Goal: Information Seeking & Learning: Learn about a topic

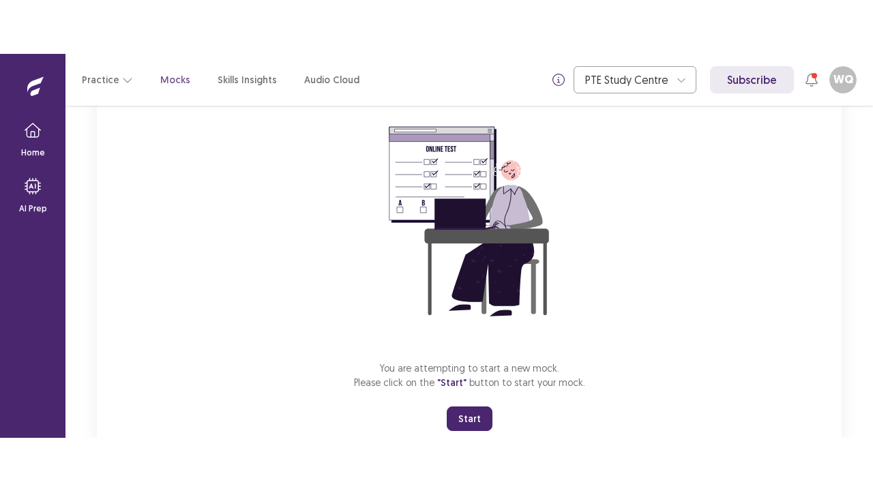
scroll to position [154, 0]
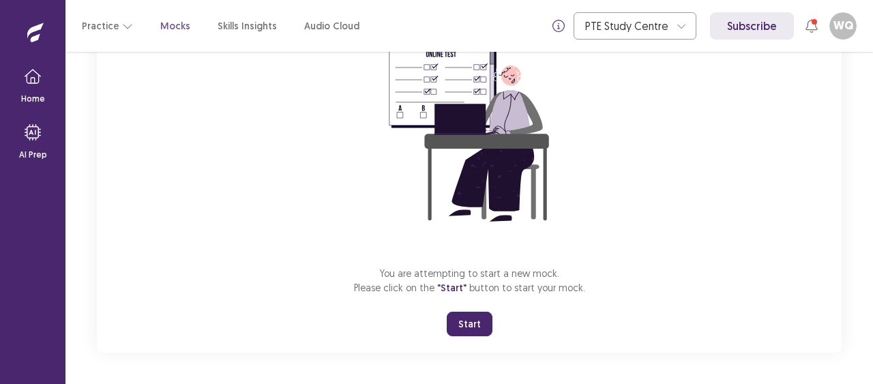
click at [473, 312] on button "Start" at bounding box center [470, 324] width 46 height 25
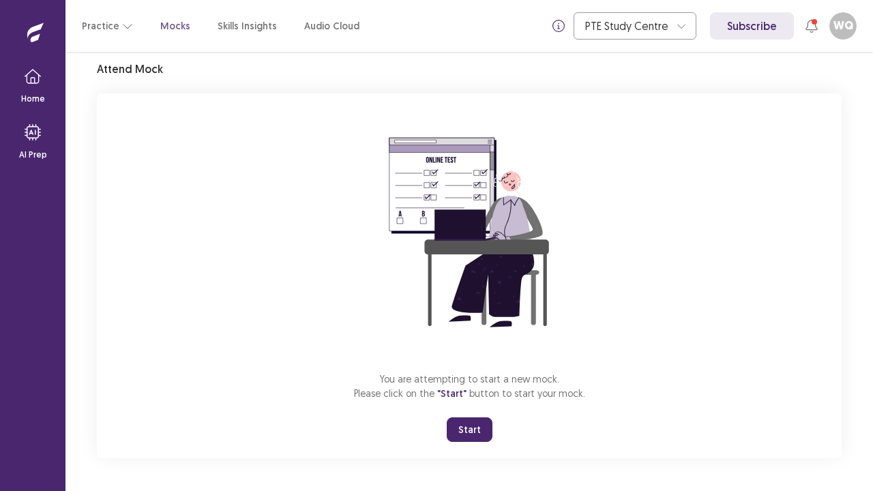
scroll to position [48, 0]
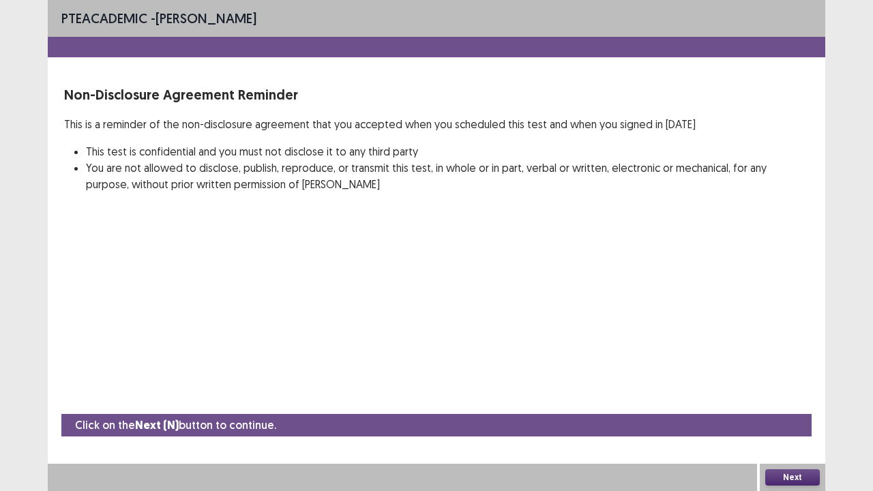
click at [794, 383] on button "Next" at bounding box center [792, 477] width 55 height 16
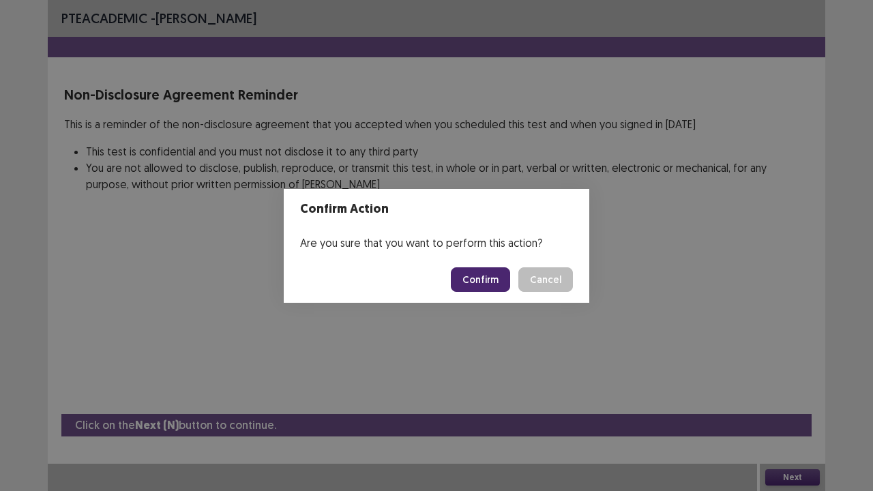
click at [488, 283] on button "Confirm" at bounding box center [480, 279] width 59 height 25
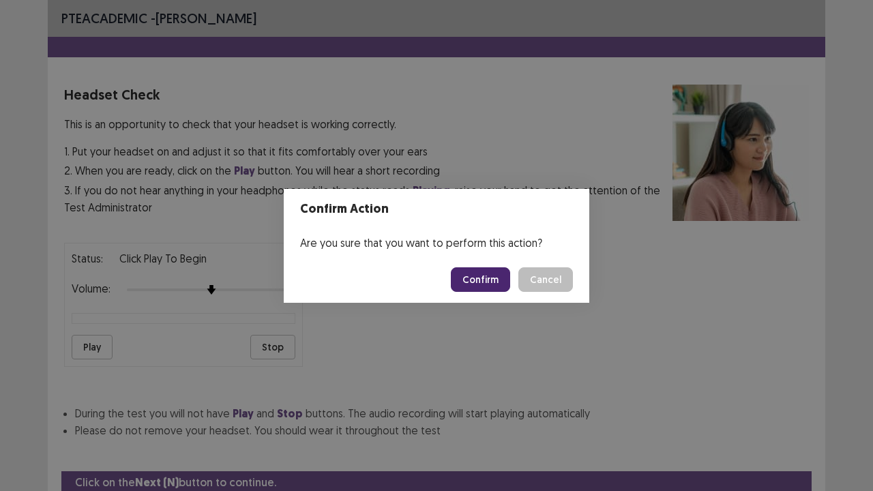
scroll to position [50, 0]
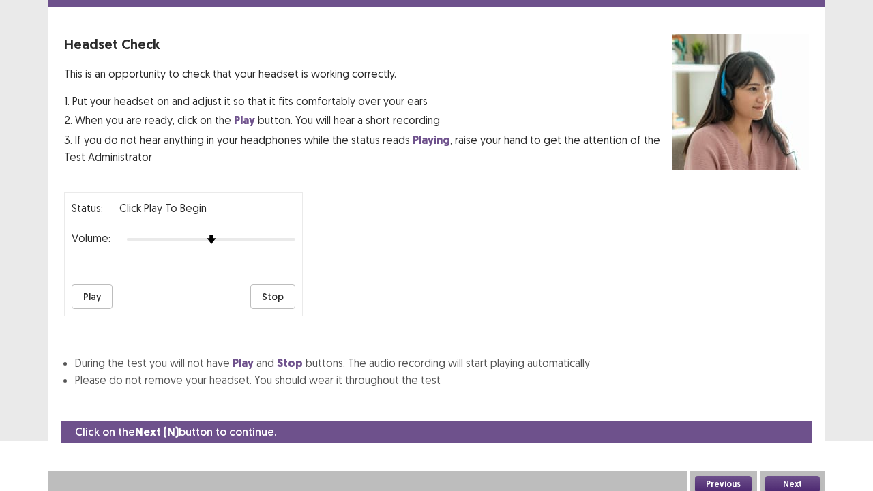
click at [266, 234] on div at bounding box center [211, 239] width 168 height 11
click at [94, 293] on button "Play" at bounding box center [92, 296] width 41 height 25
click at [790, 383] on button "Next" at bounding box center [792, 484] width 55 height 16
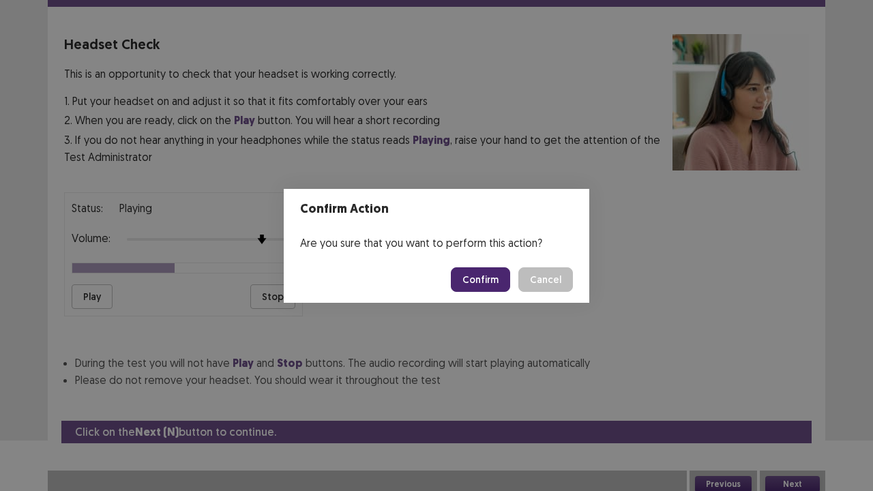
click at [498, 278] on button "Confirm" at bounding box center [480, 279] width 59 height 25
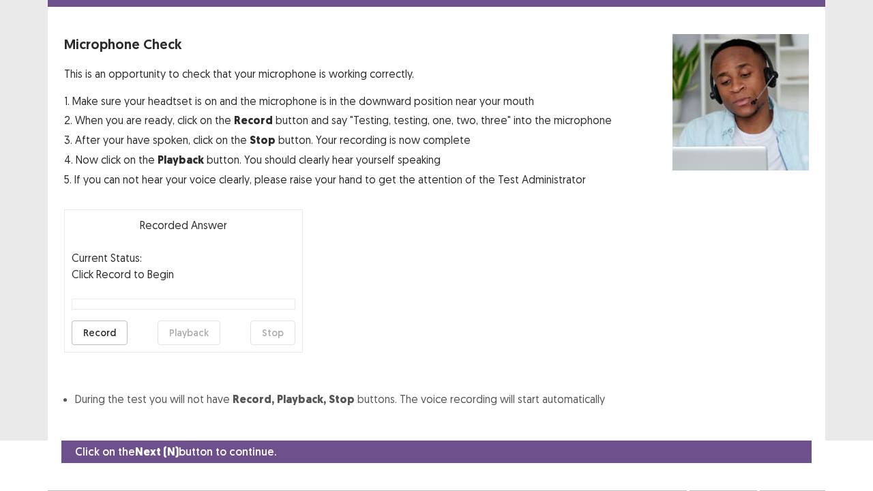
scroll to position [75, 0]
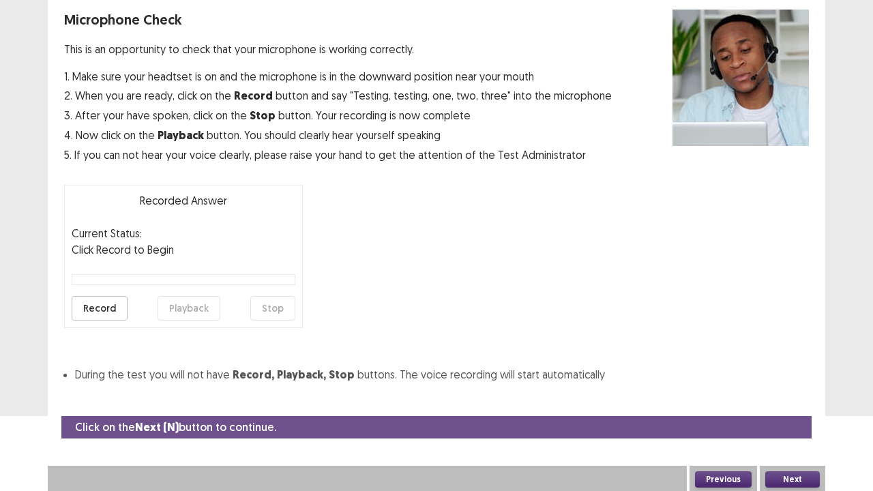
click at [106, 308] on button "Record" at bounding box center [100, 308] width 56 height 25
click at [284, 301] on button "Stop" at bounding box center [272, 308] width 45 height 25
click at [178, 312] on button "Playback" at bounding box center [189, 308] width 63 height 25
click at [806, 383] on button "Next" at bounding box center [792, 479] width 55 height 16
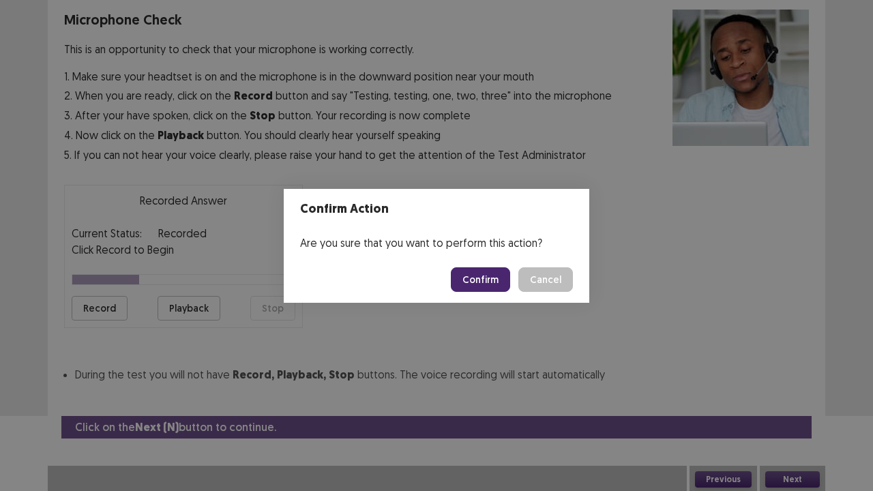
click at [505, 278] on button "Confirm" at bounding box center [480, 279] width 59 height 25
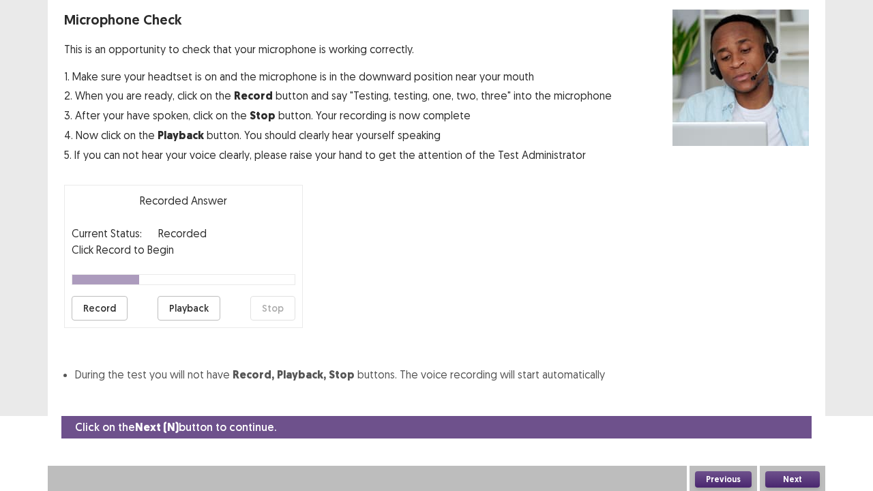
scroll to position [37, 0]
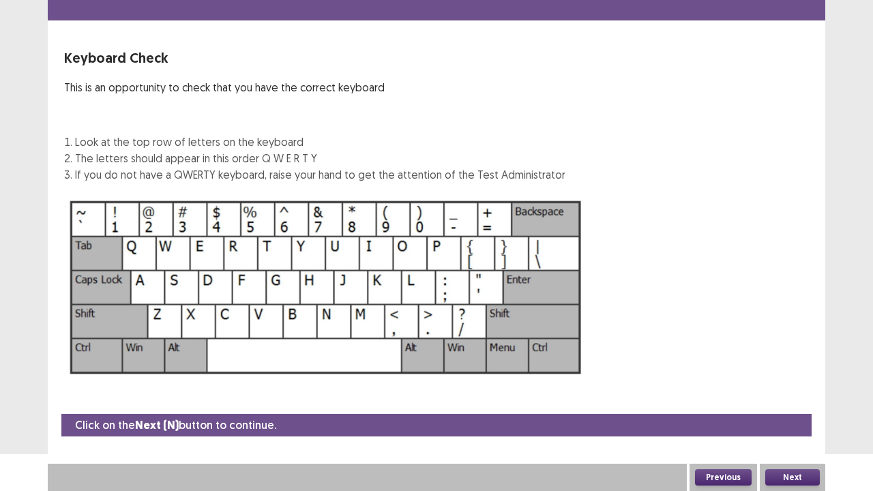
click at [773, 383] on button "Next" at bounding box center [792, 477] width 55 height 16
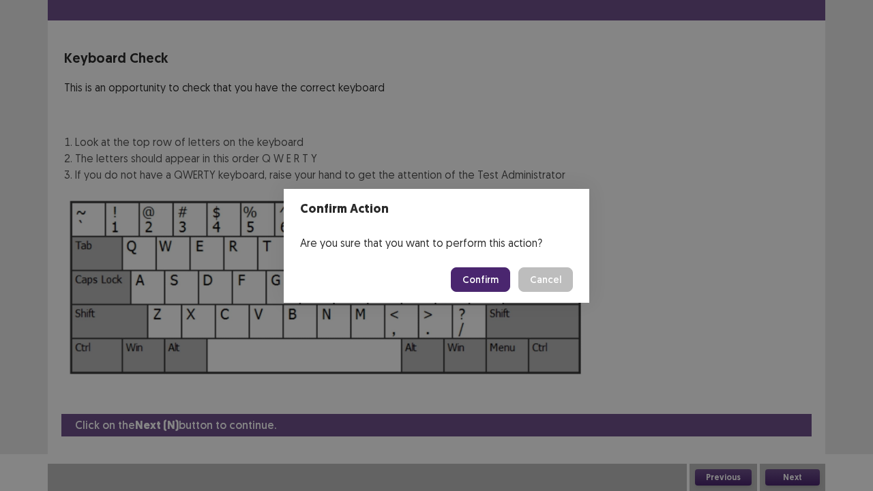
click at [465, 271] on button "Confirm" at bounding box center [480, 279] width 59 height 25
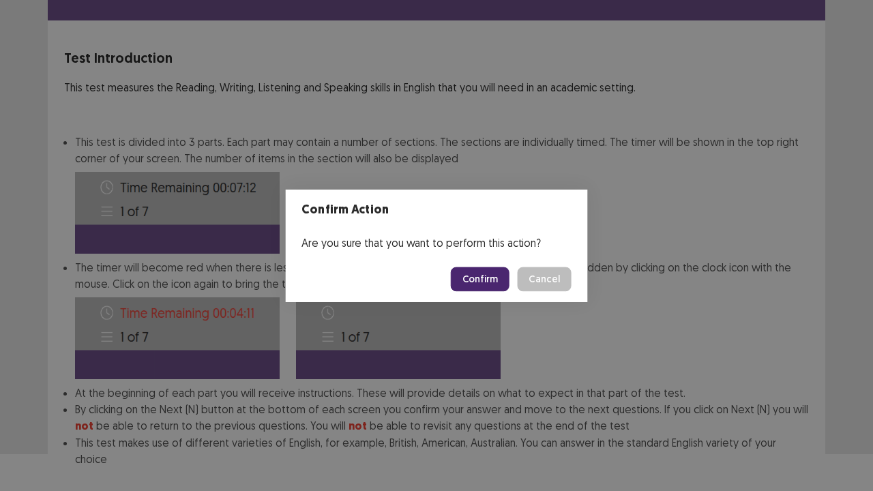
scroll to position [106, 0]
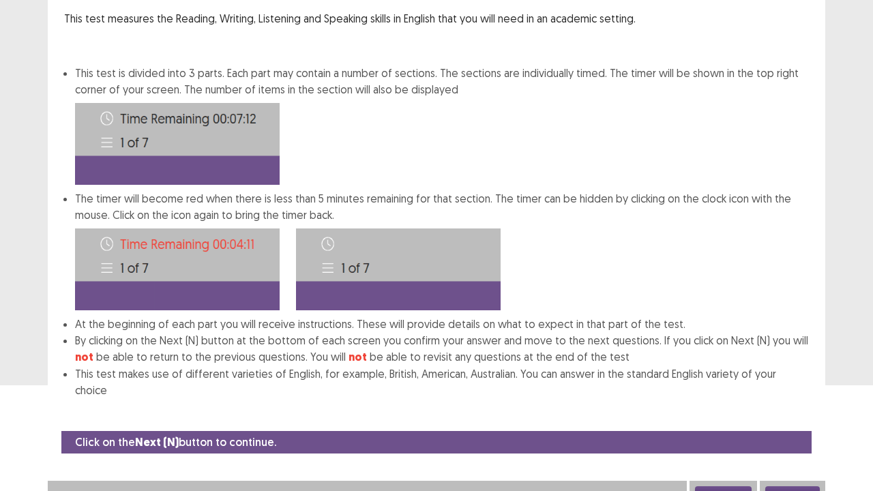
click at [813, 383] on button "Next" at bounding box center [792, 494] width 55 height 16
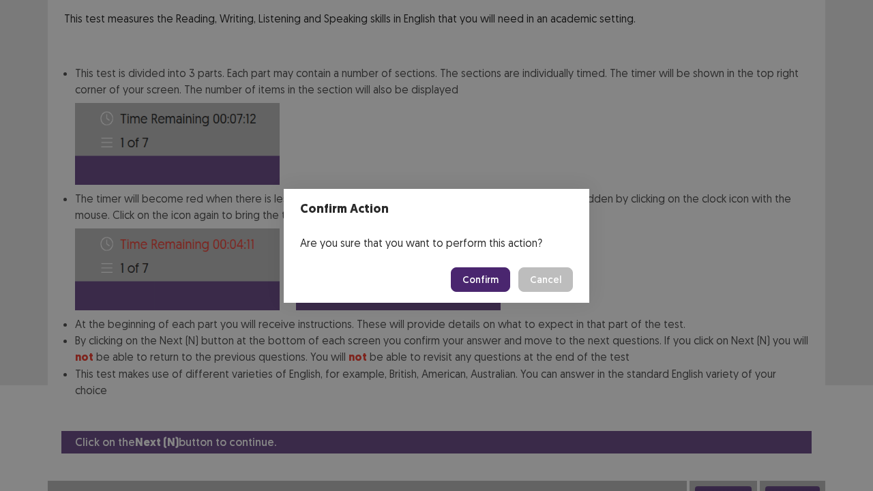
click at [467, 283] on button "Confirm" at bounding box center [480, 279] width 59 height 25
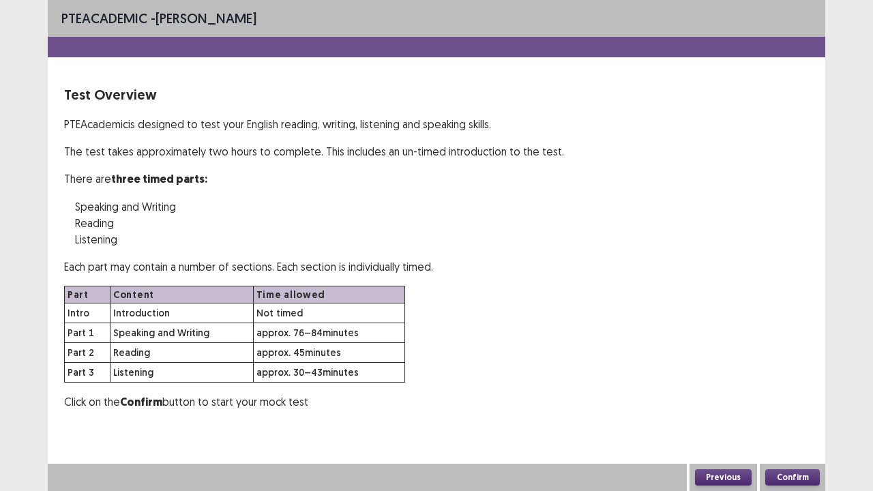
scroll to position [0, 0]
click at [784, 383] on button "Confirm" at bounding box center [792, 477] width 55 height 16
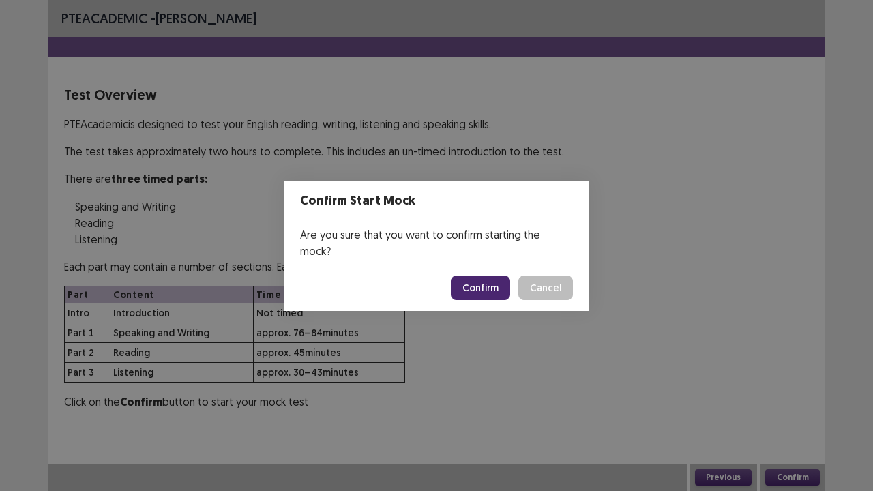
click at [492, 276] on button "Confirm" at bounding box center [480, 287] width 59 height 25
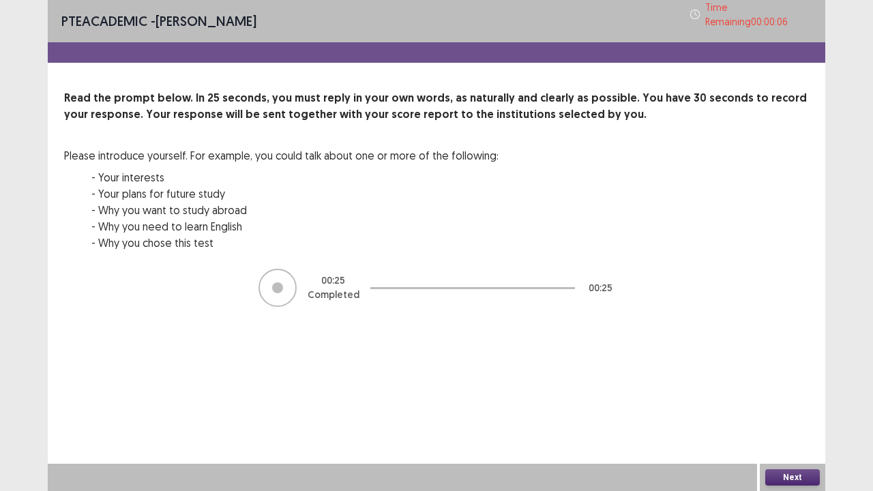
click at [806, 383] on div "Next" at bounding box center [792, 477] width 65 height 27
click at [799, 383] on button "Next" at bounding box center [792, 477] width 55 height 16
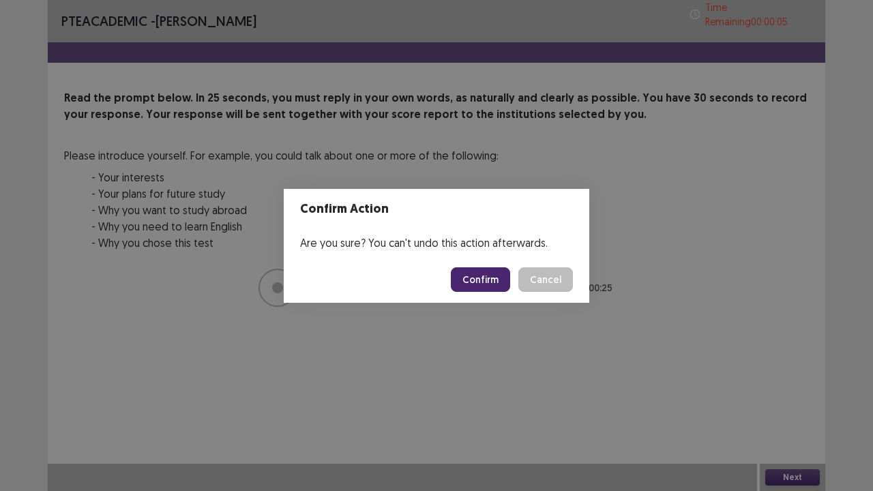
click at [498, 284] on button "Confirm" at bounding box center [480, 279] width 59 height 25
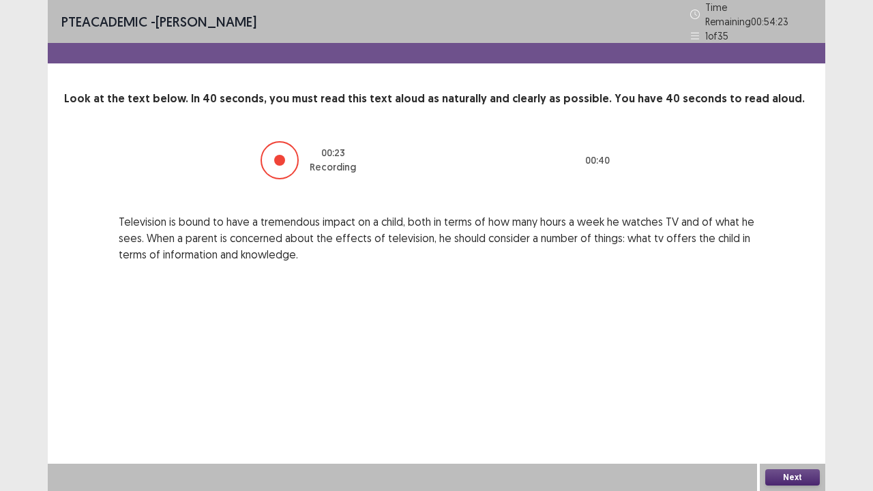
click at [795, 383] on div "Next" at bounding box center [792, 477] width 65 height 27
click at [794, 383] on button "Next" at bounding box center [792, 477] width 55 height 16
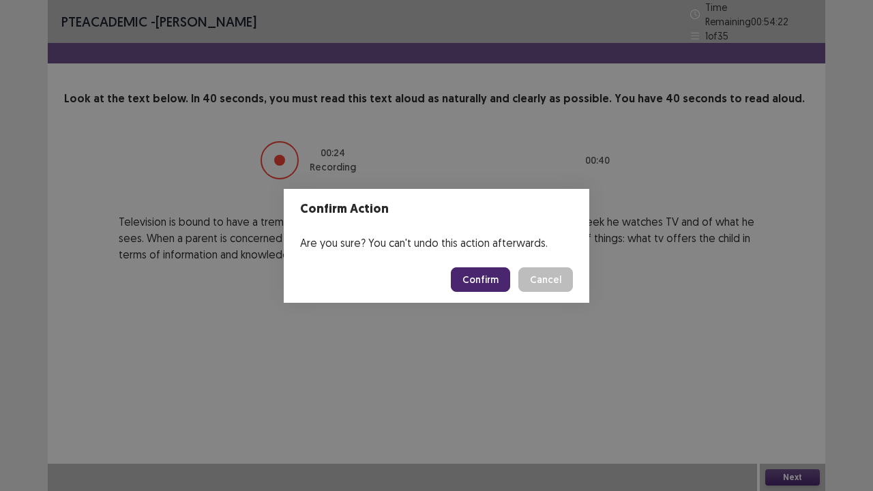
click at [499, 276] on button "Confirm" at bounding box center [480, 279] width 59 height 25
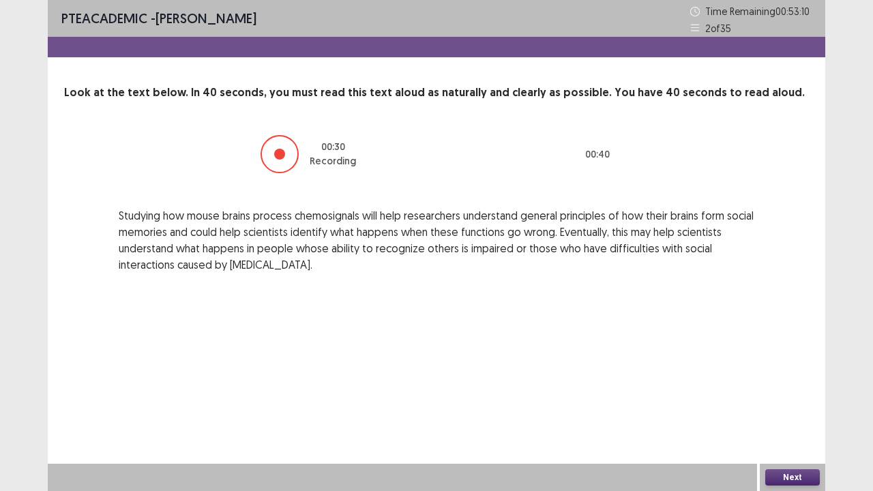
click at [775, 383] on button "Next" at bounding box center [792, 477] width 55 height 16
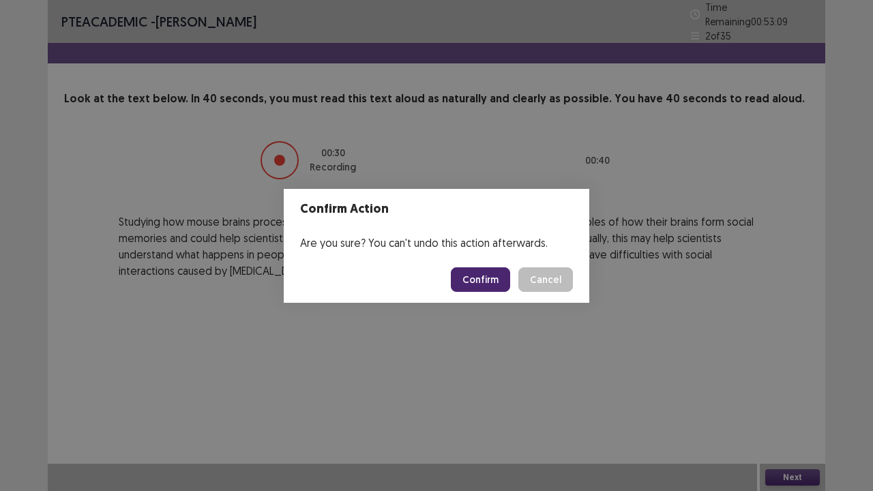
click at [471, 280] on button "Confirm" at bounding box center [480, 279] width 59 height 25
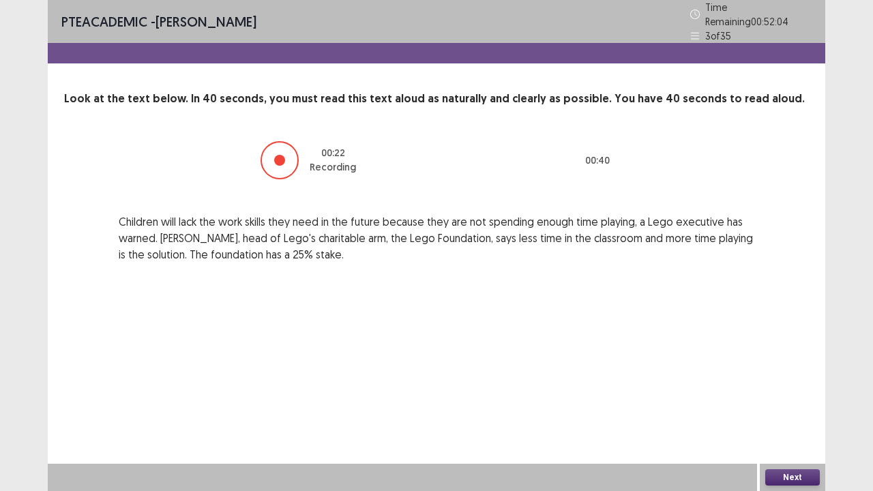
click at [783, 383] on button "Next" at bounding box center [792, 477] width 55 height 16
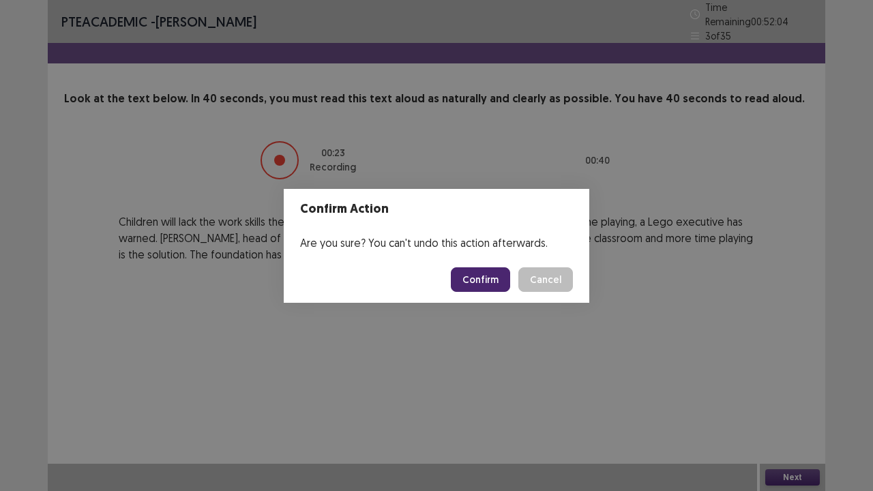
click at [492, 275] on button "Confirm" at bounding box center [480, 279] width 59 height 25
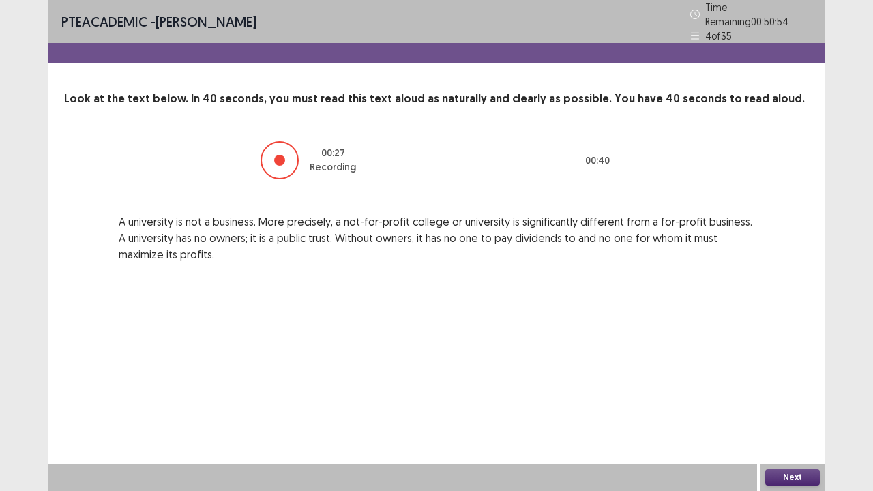
click at [794, 383] on button "Next" at bounding box center [792, 477] width 55 height 16
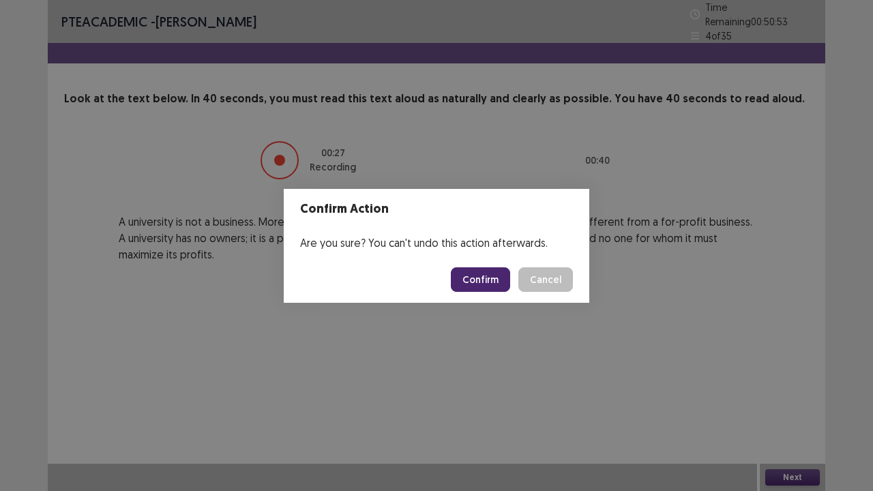
click at [494, 282] on button "Confirm" at bounding box center [480, 279] width 59 height 25
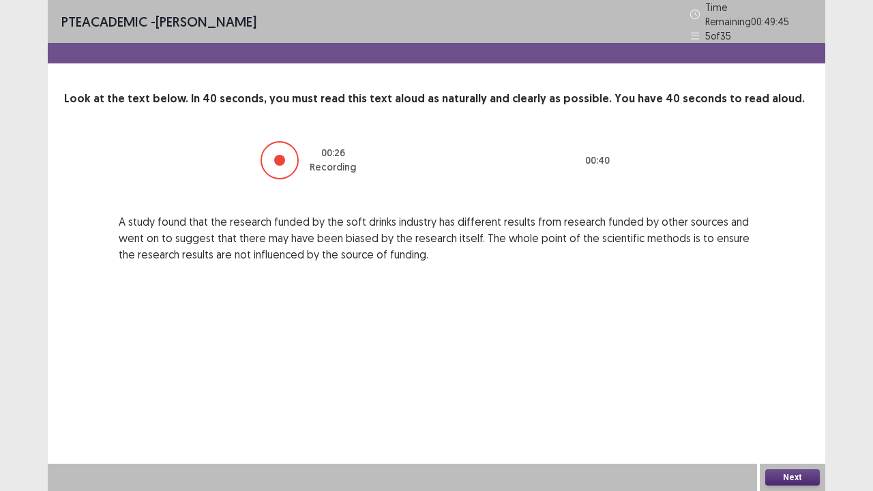
click at [769, 383] on button "Next" at bounding box center [792, 477] width 55 height 16
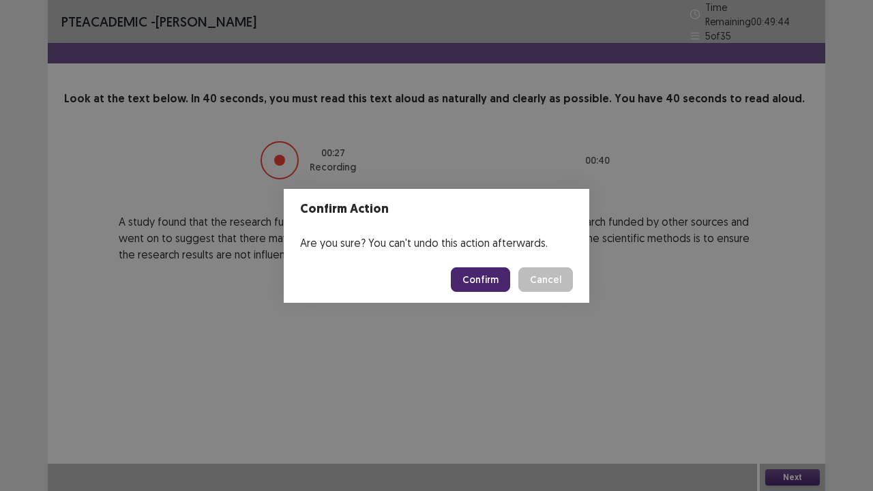
click at [475, 280] on button "Confirm" at bounding box center [480, 279] width 59 height 25
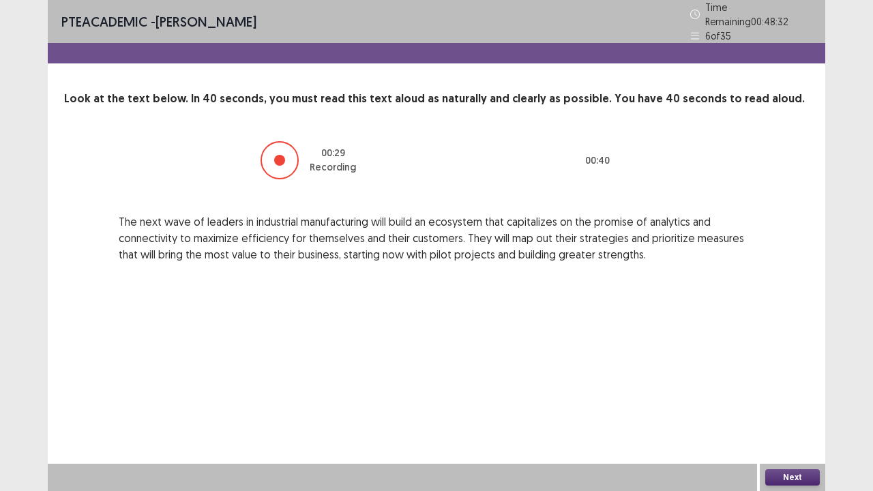
click at [803, 383] on button "Next" at bounding box center [792, 477] width 55 height 16
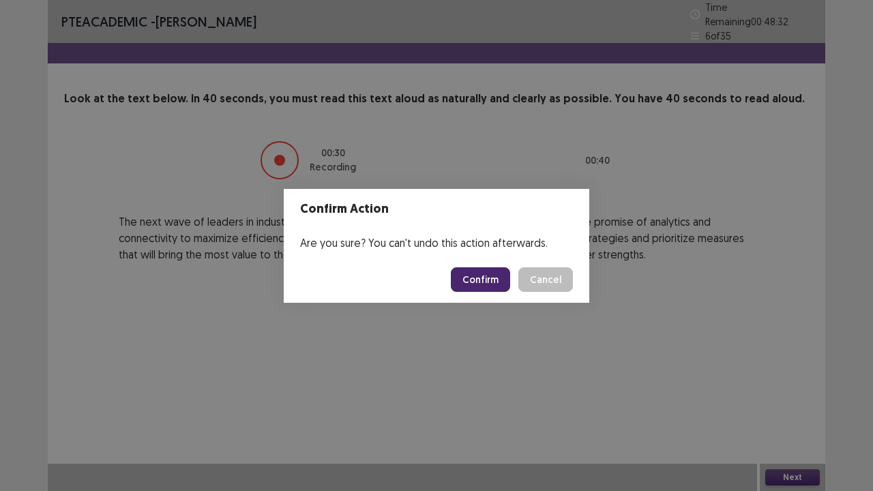
click at [488, 281] on button "Confirm" at bounding box center [480, 279] width 59 height 25
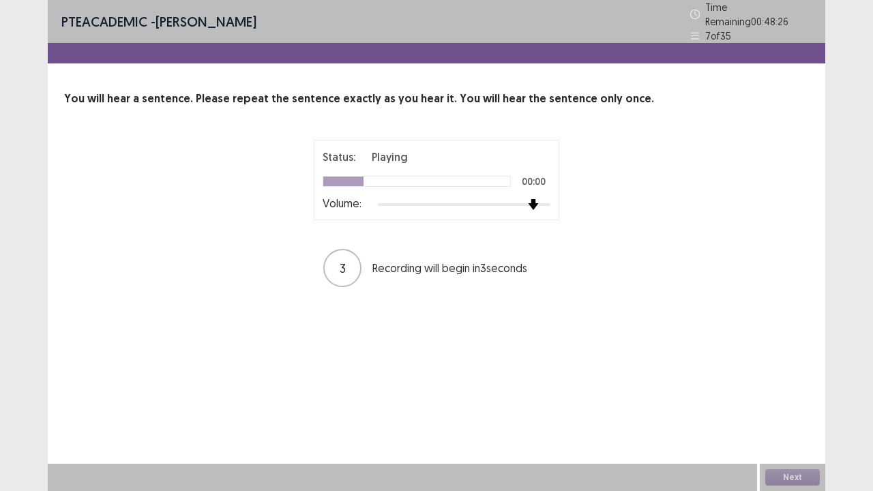
click at [537, 199] on div at bounding box center [464, 204] width 173 height 11
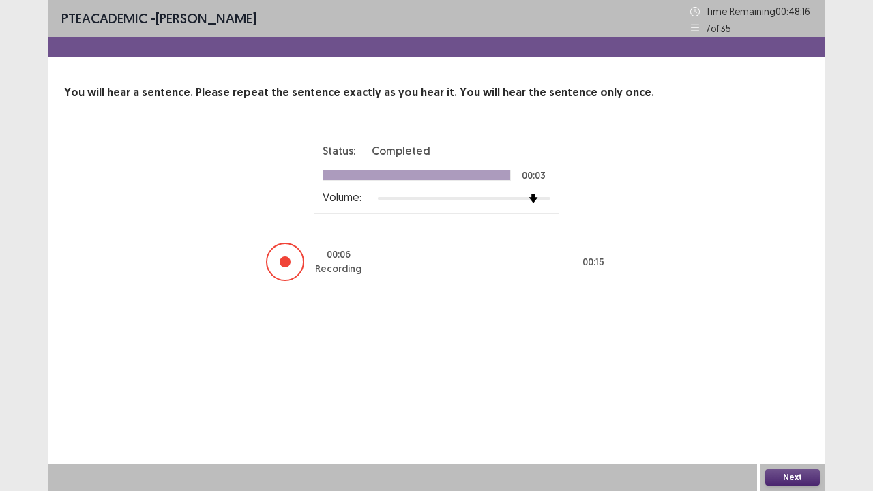
click at [792, 383] on button "Next" at bounding box center [792, 477] width 55 height 16
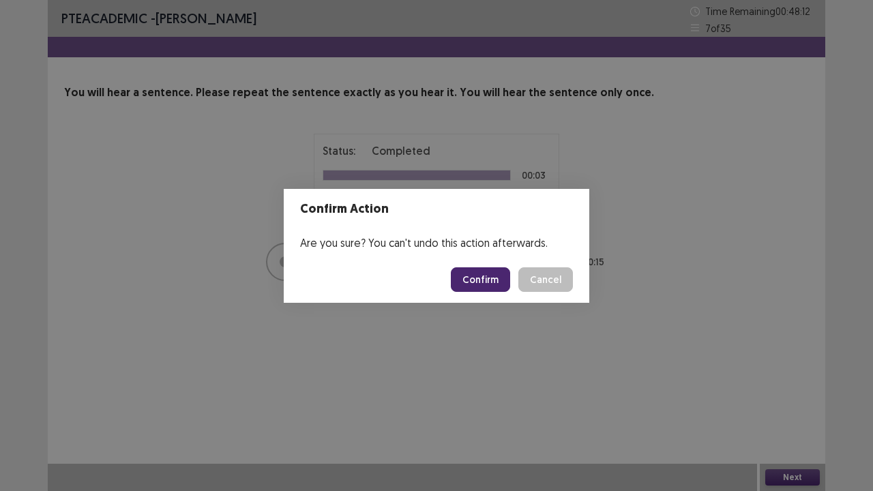
click at [490, 277] on button "Confirm" at bounding box center [480, 279] width 59 height 25
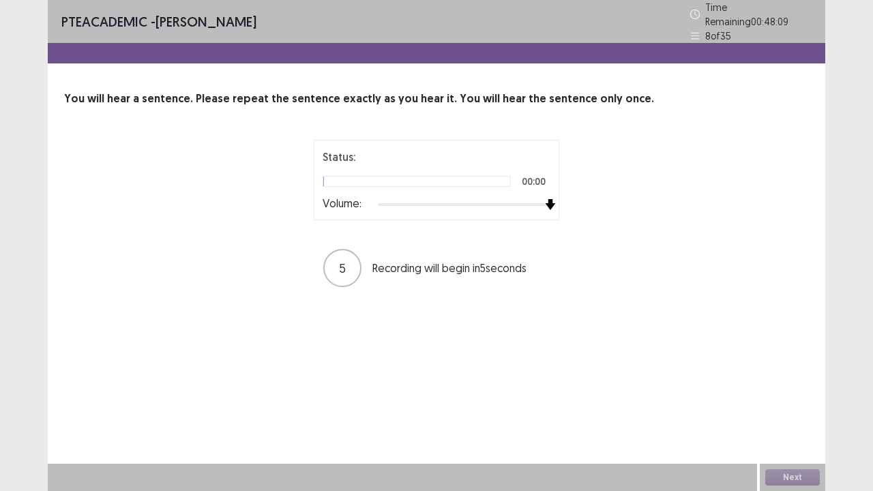
click at [546, 200] on div at bounding box center [464, 204] width 173 height 11
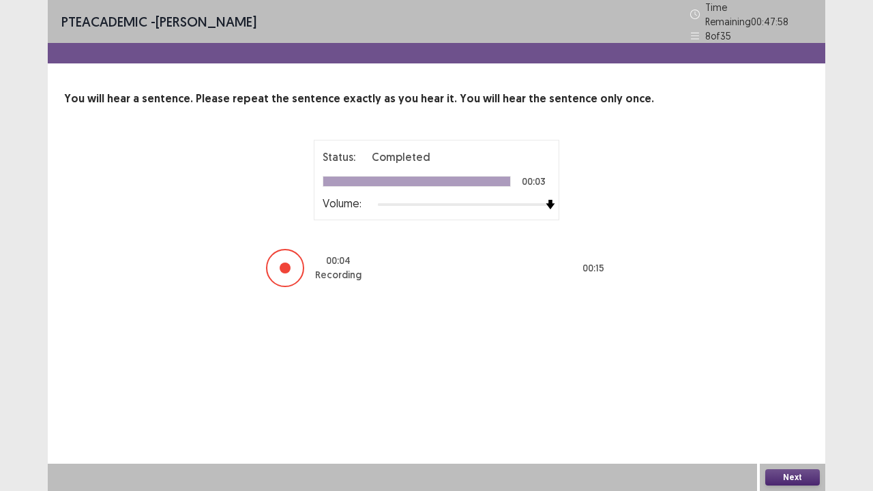
click at [797, 383] on button "Next" at bounding box center [792, 477] width 55 height 16
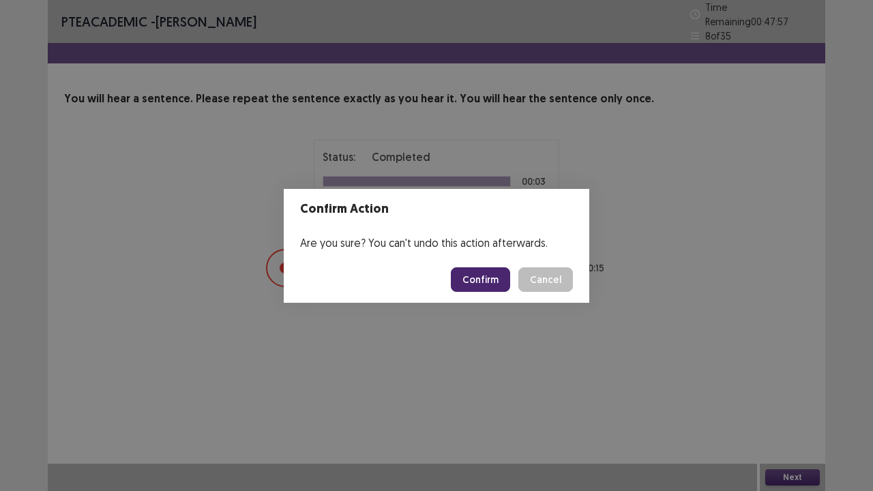
click at [488, 280] on button "Confirm" at bounding box center [480, 279] width 59 height 25
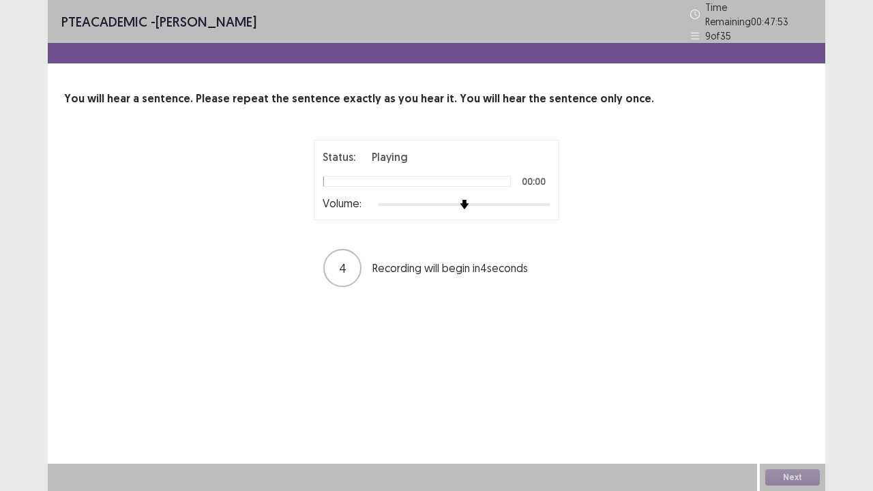
click at [537, 199] on div at bounding box center [464, 204] width 173 height 11
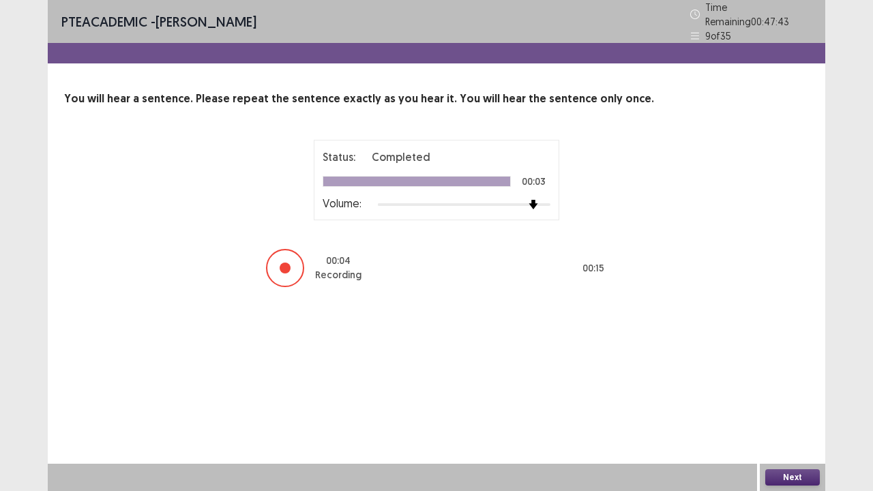
click at [794, 383] on button "Next" at bounding box center [792, 477] width 55 height 16
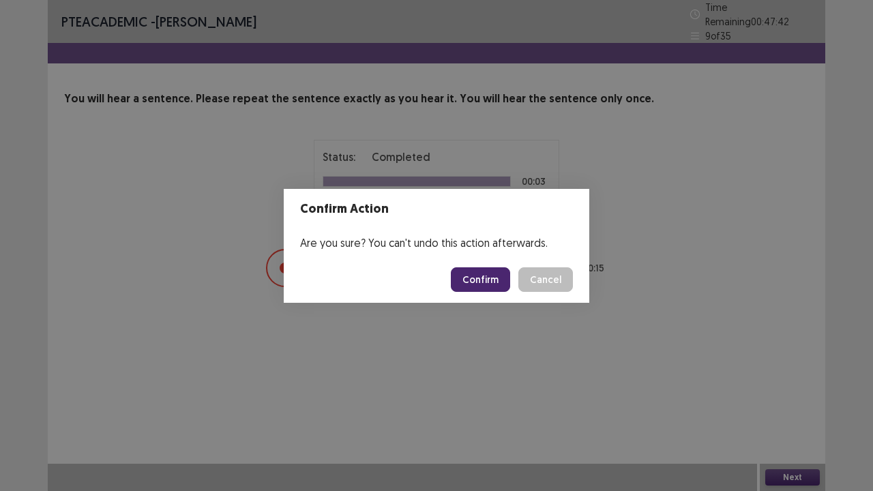
click at [487, 275] on button "Confirm" at bounding box center [480, 279] width 59 height 25
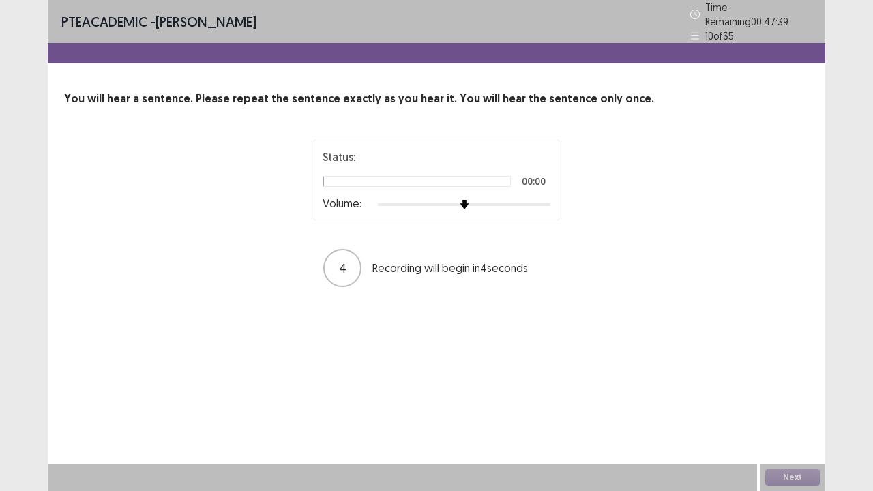
click at [545, 199] on div at bounding box center [464, 204] width 173 height 11
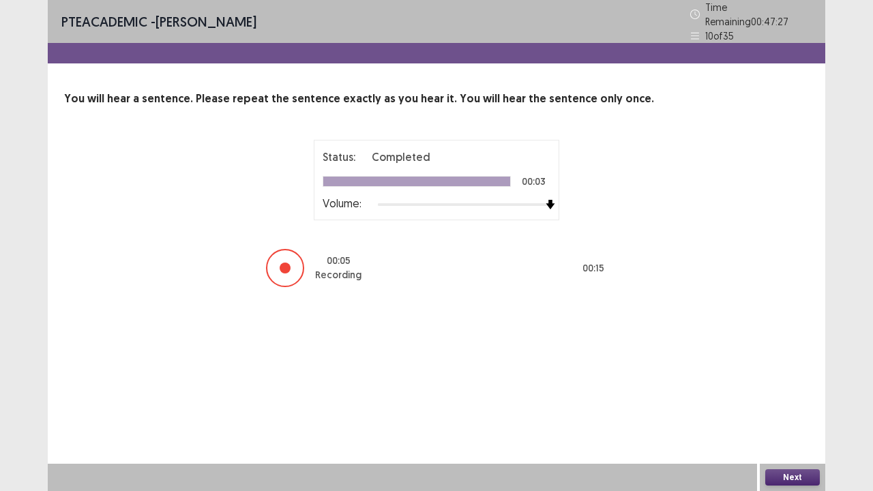
click at [805, 383] on button "Next" at bounding box center [792, 477] width 55 height 16
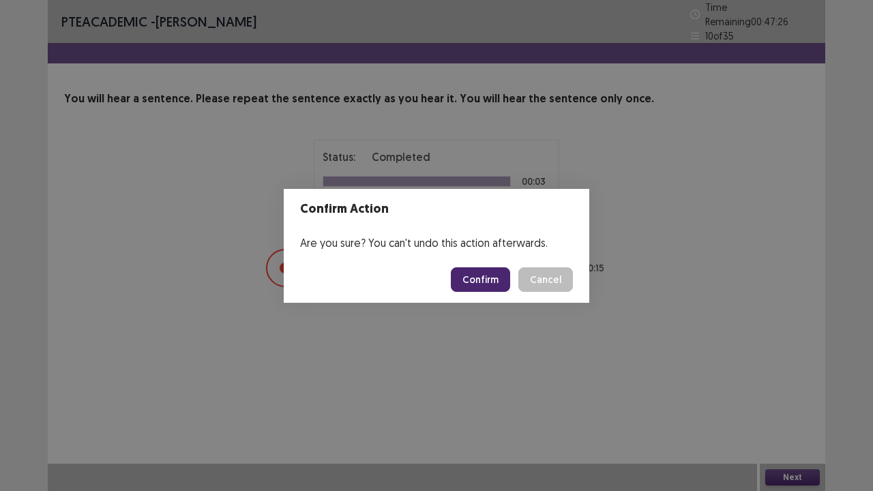
click at [501, 278] on button "Confirm" at bounding box center [480, 279] width 59 height 25
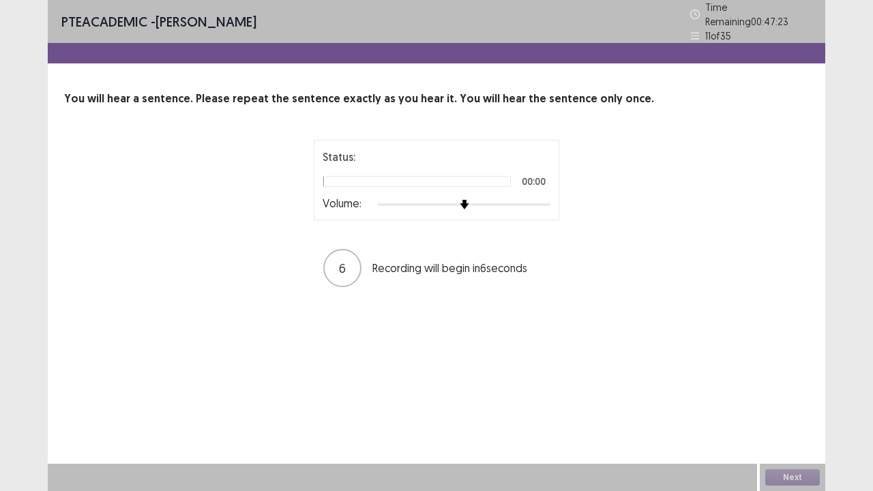
click at [540, 203] on div at bounding box center [464, 204] width 173 height 3
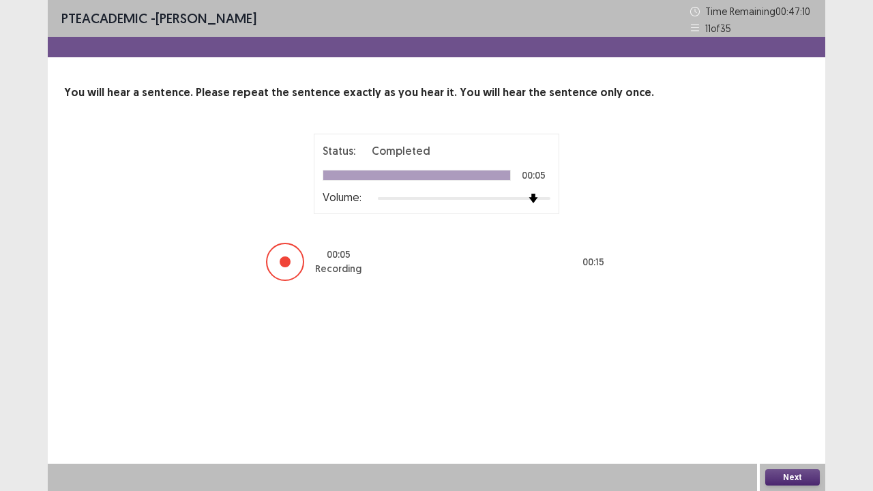
click at [797, 383] on button "Next" at bounding box center [792, 477] width 55 height 16
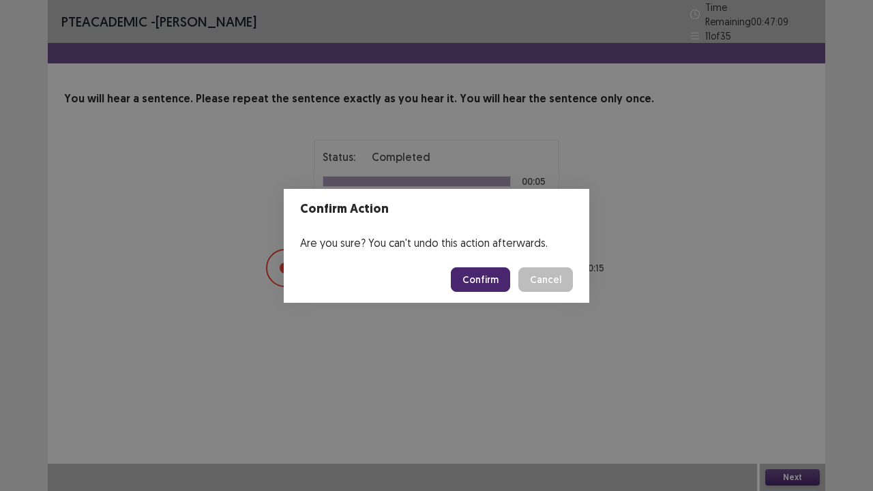
click at [494, 278] on button "Confirm" at bounding box center [480, 279] width 59 height 25
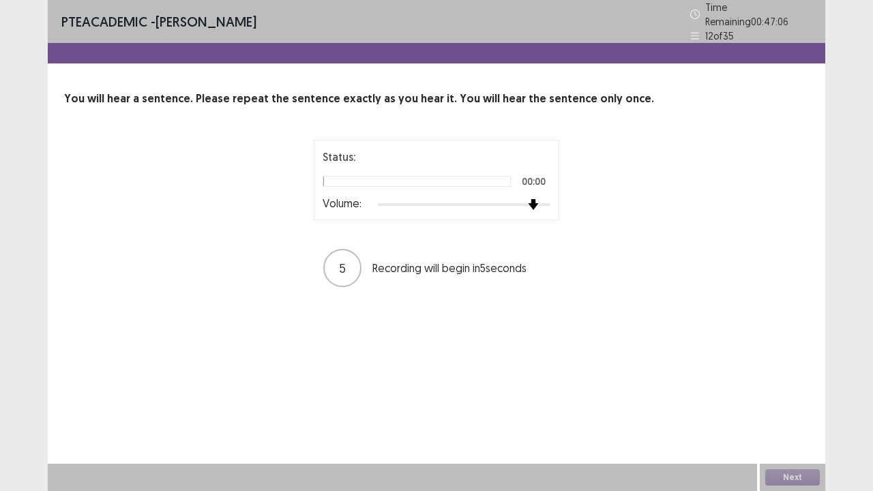
click at [541, 203] on div at bounding box center [464, 204] width 173 height 3
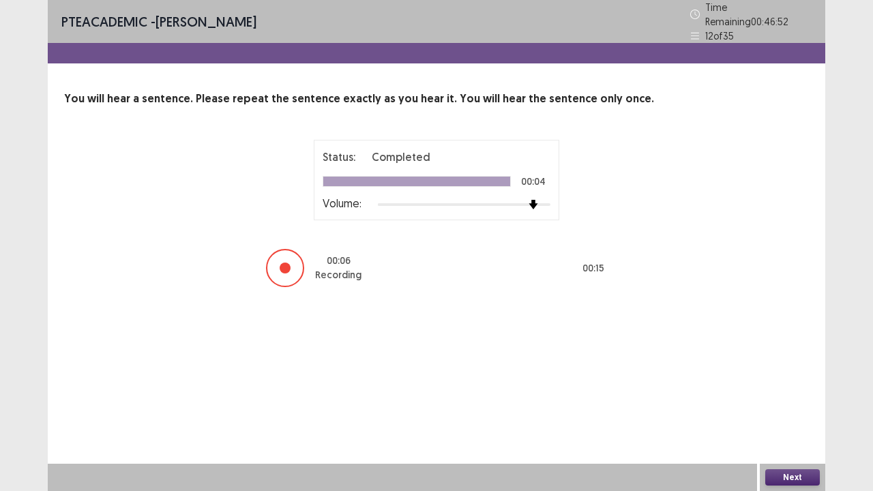
click at [790, 383] on button "Next" at bounding box center [792, 477] width 55 height 16
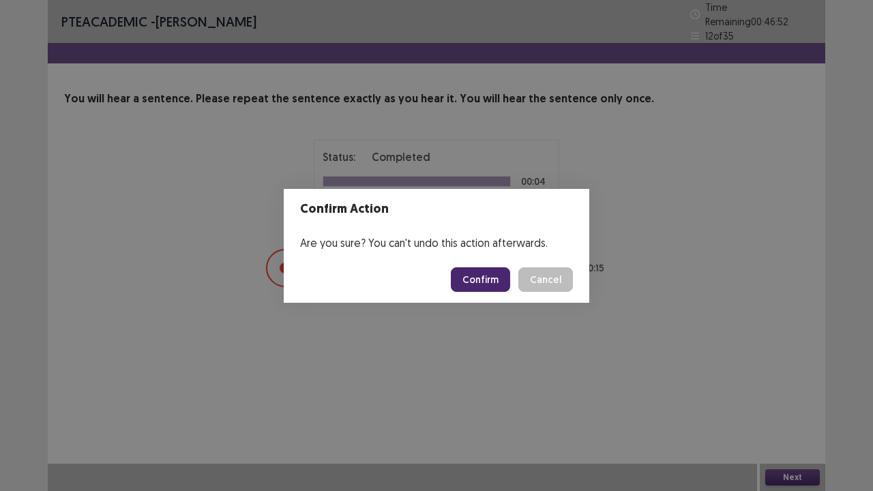
click at [465, 280] on button "Confirm" at bounding box center [480, 279] width 59 height 25
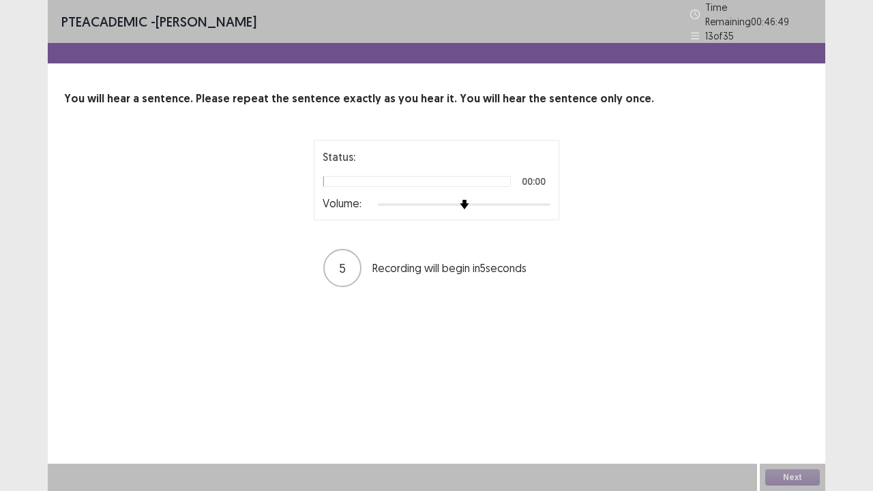
click at [541, 203] on div at bounding box center [464, 204] width 173 height 3
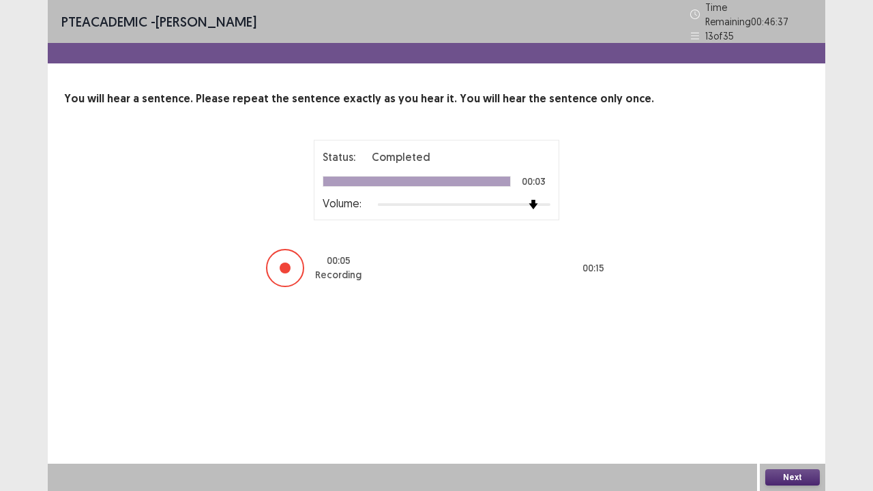
click at [809, 383] on button "Next" at bounding box center [792, 477] width 55 height 16
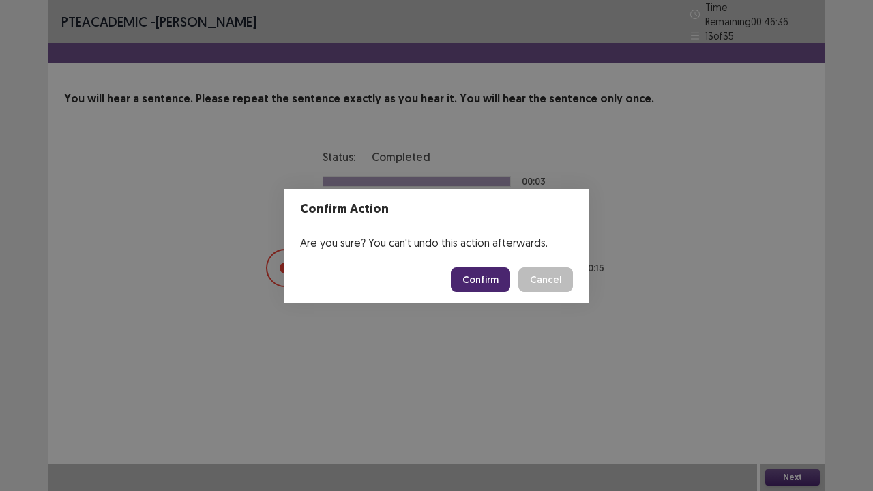
click at [500, 289] on button "Confirm" at bounding box center [480, 279] width 59 height 25
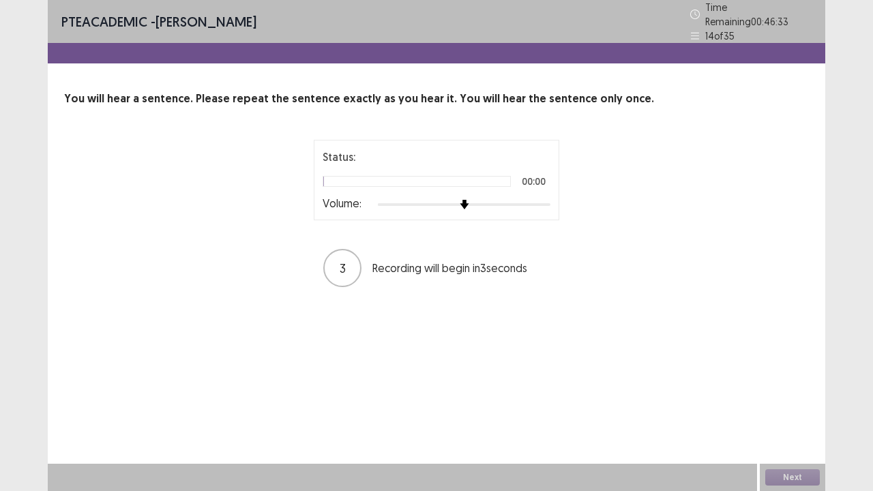
click at [544, 199] on div at bounding box center [464, 204] width 173 height 11
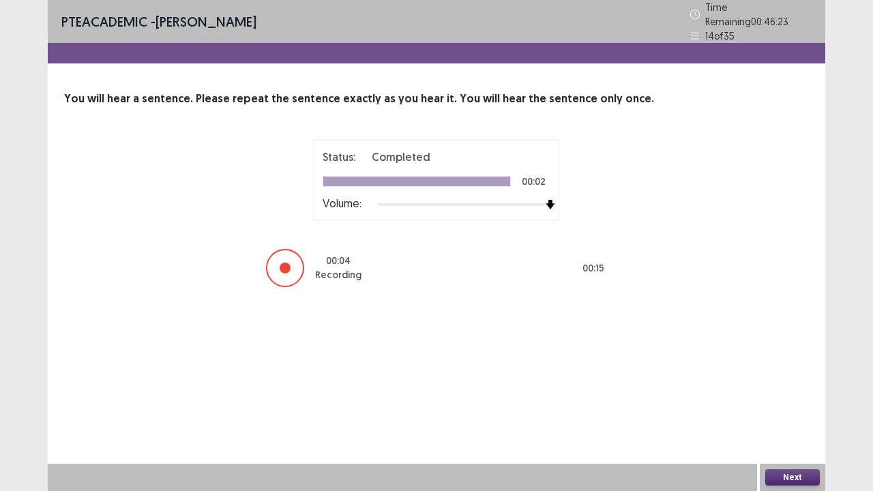
click at [784, 383] on button "Next" at bounding box center [792, 477] width 55 height 16
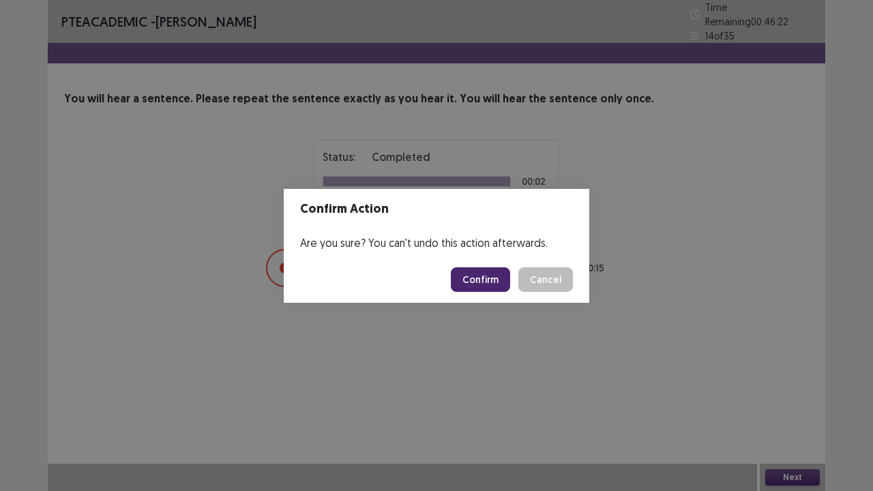
click at [495, 280] on button "Confirm" at bounding box center [480, 279] width 59 height 25
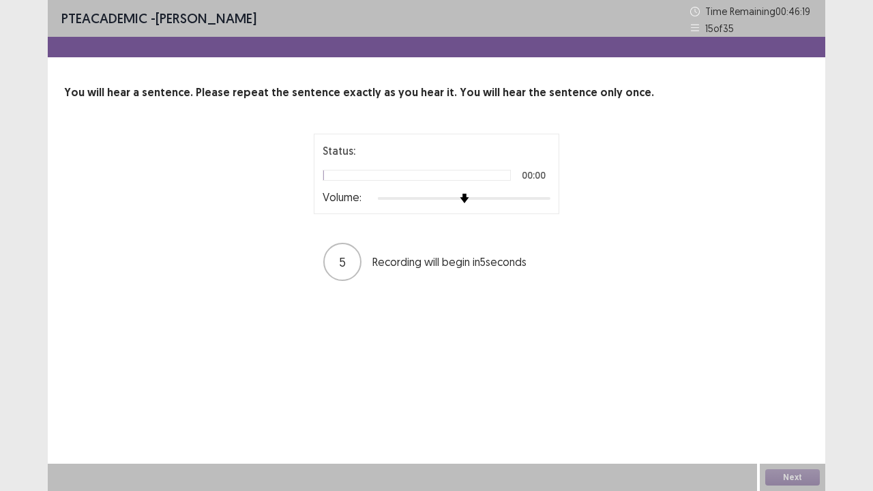
click at [541, 195] on div at bounding box center [464, 198] width 173 height 11
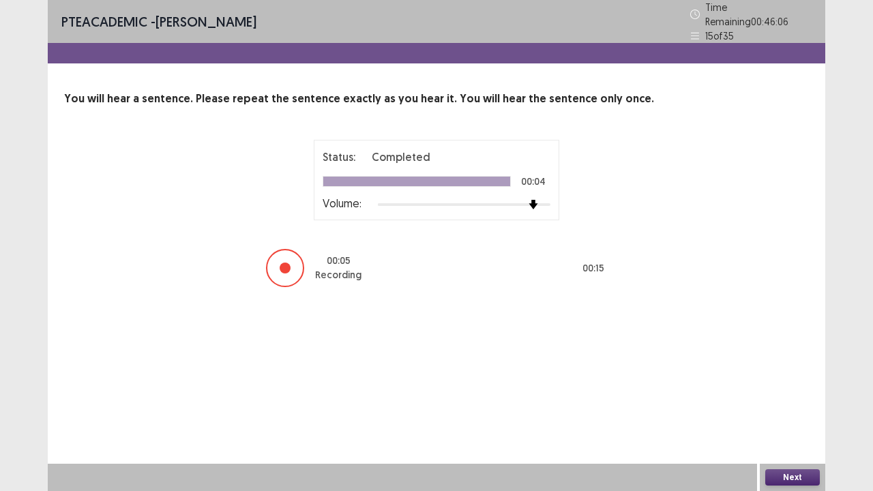
click at [790, 383] on button "Next" at bounding box center [792, 477] width 55 height 16
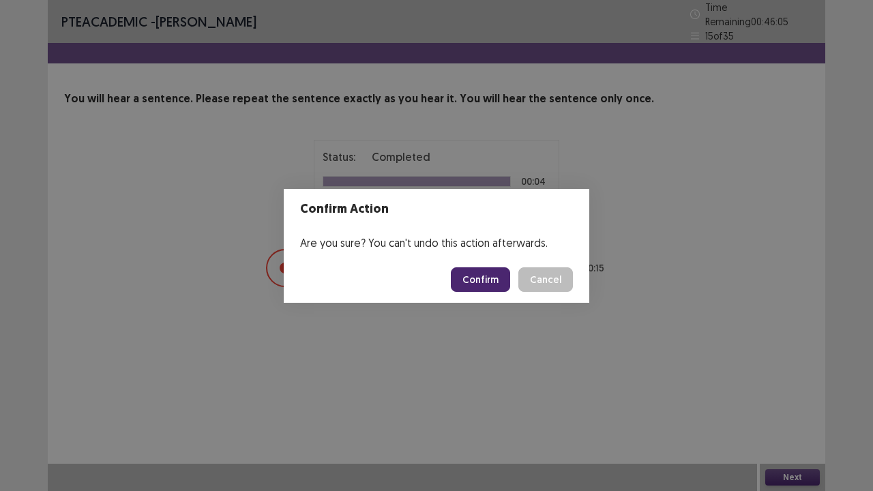
click at [495, 281] on button "Confirm" at bounding box center [480, 279] width 59 height 25
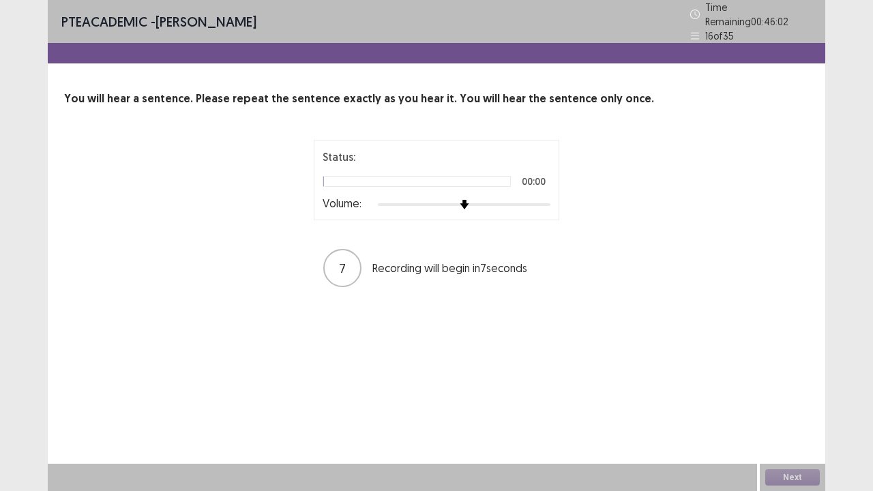
click at [546, 199] on div at bounding box center [464, 204] width 173 height 11
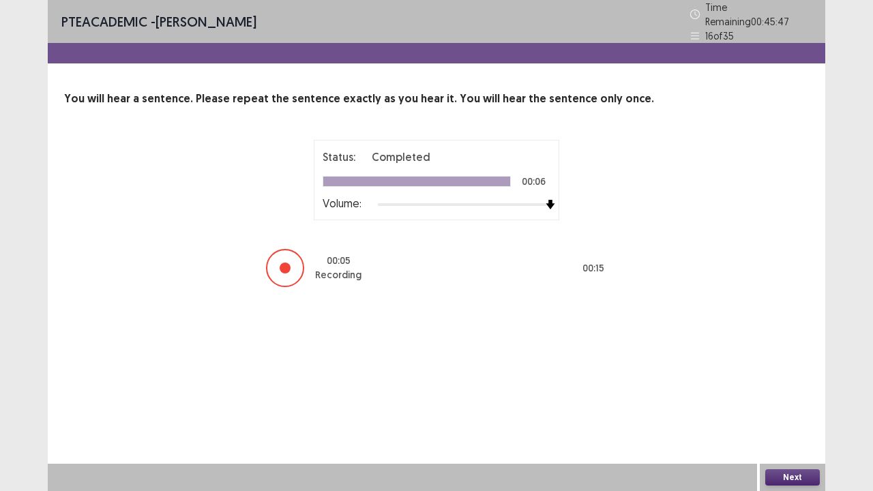
click at [792, 383] on button "Next" at bounding box center [792, 477] width 55 height 16
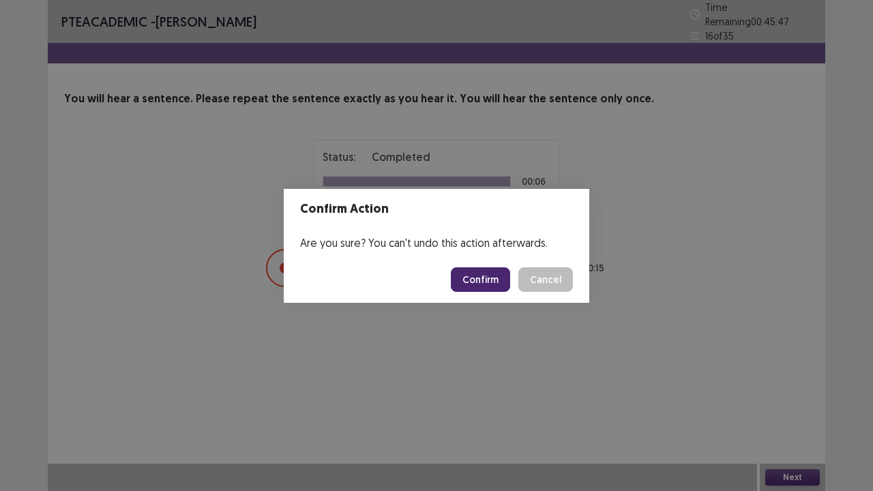
click at [488, 278] on button "Confirm" at bounding box center [480, 279] width 59 height 25
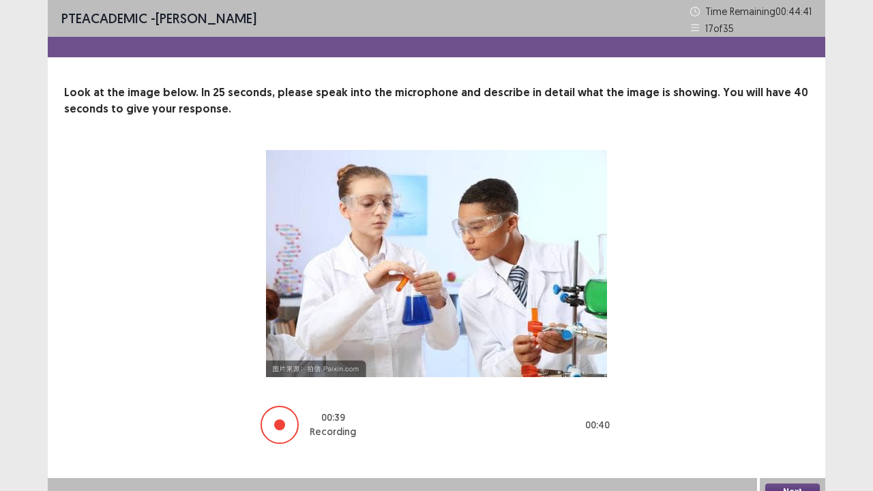
click at [768, 383] on button "Next" at bounding box center [792, 491] width 55 height 16
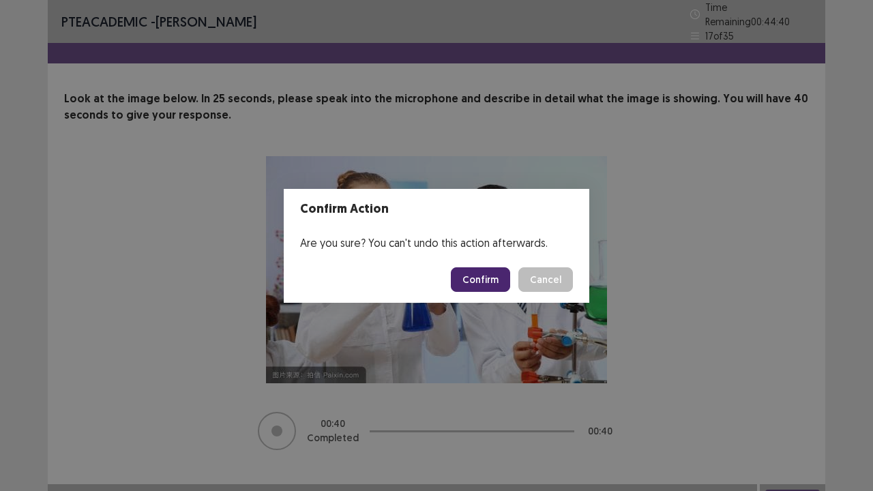
click at [486, 284] on button "Confirm" at bounding box center [480, 279] width 59 height 25
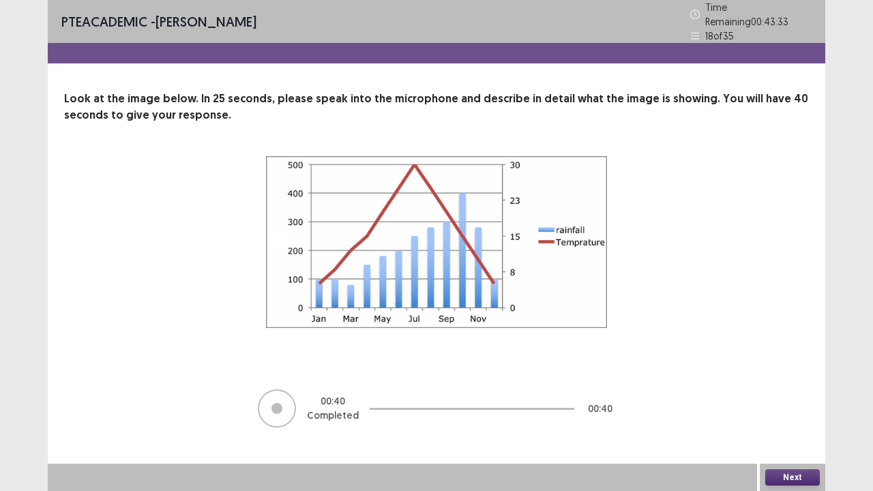
click at [810, 383] on button "Next" at bounding box center [792, 477] width 55 height 16
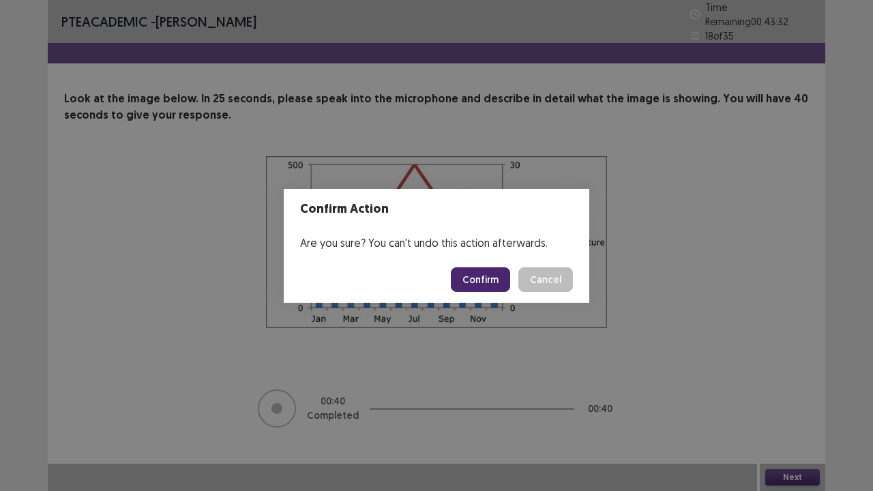
click at [497, 278] on button "Confirm" at bounding box center [480, 279] width 59 height 25
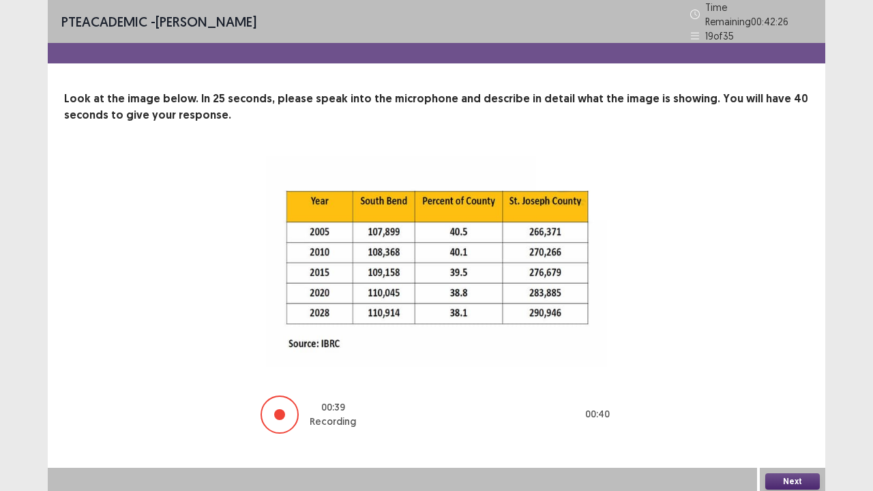
click at [783, 383] on button "Next" at bounding box center [792, 481] width 55 height 16
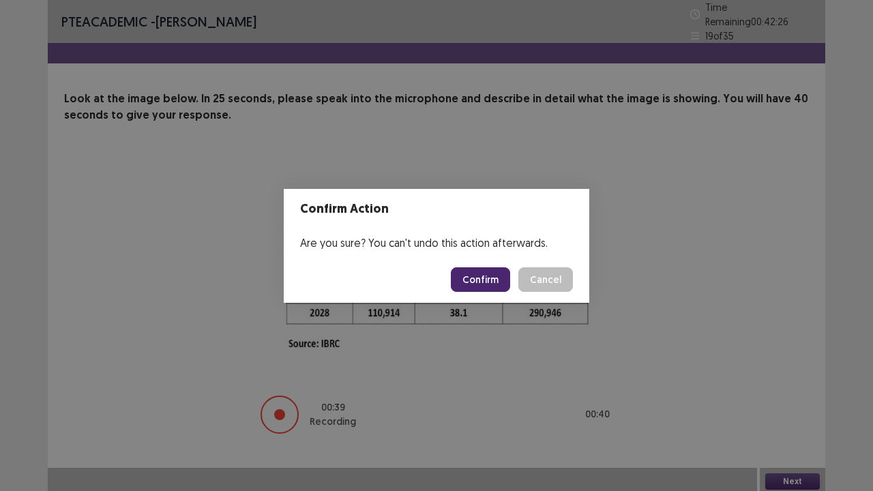
click at [491, 284] on button "Confirm" at bounding box center [480, 279] width 59 height 25
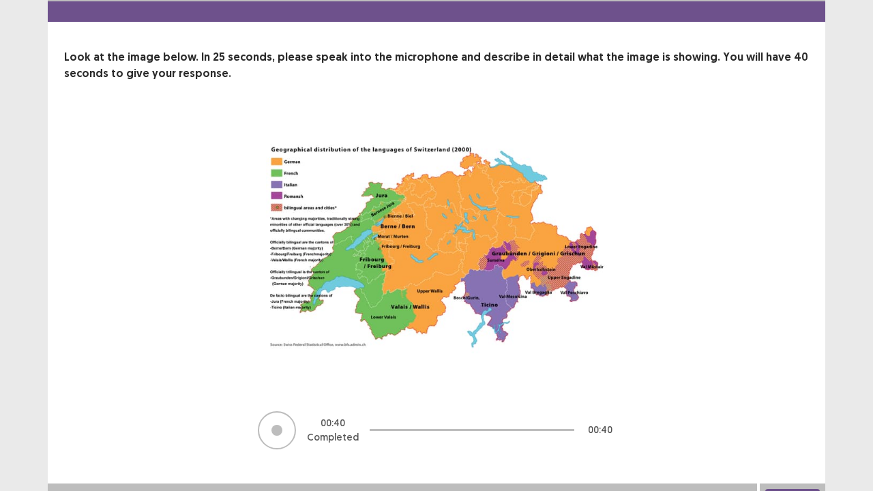
scroll to position [55, 0]
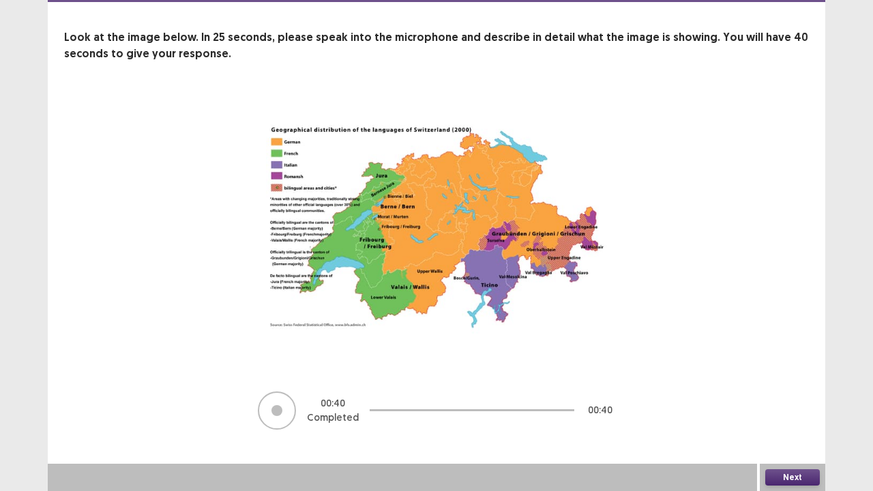
click at [792, 383] on button "Next" at bounding box center [792, 477] width 55 height 16
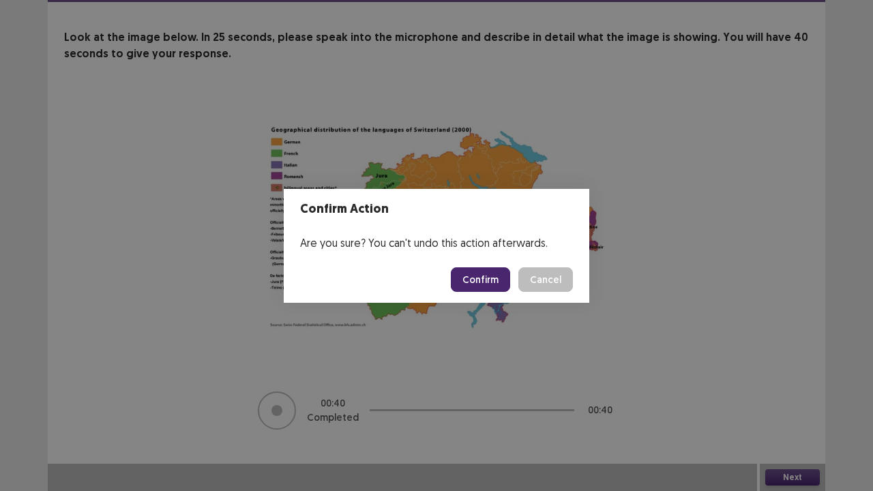
click at [486, 286] on button "Confirm" at bounding box center [480, 279] width 59 height 25
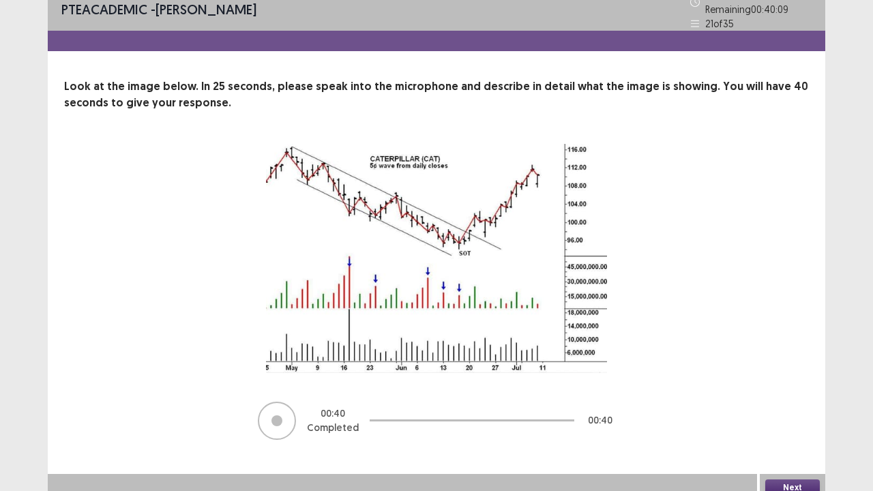
scroll to position [16, 0]
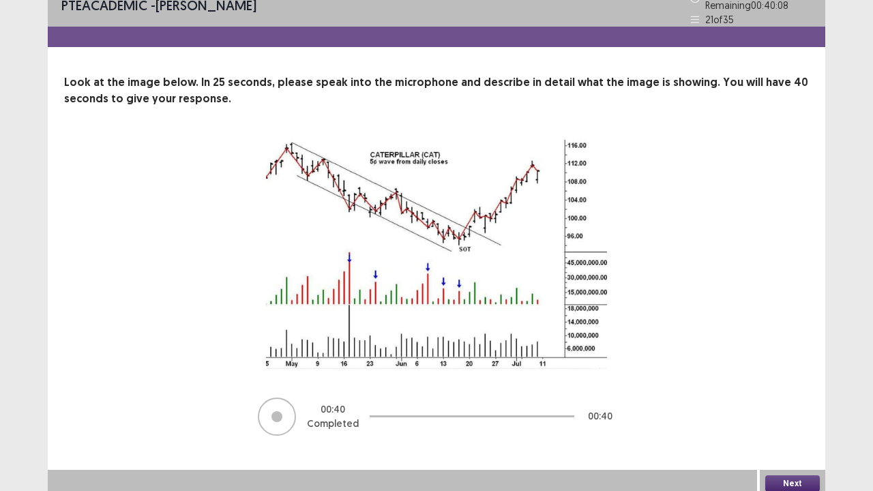
click at [805, 383] on button "Next" at bounding box center [792, 483] width 55 height 16
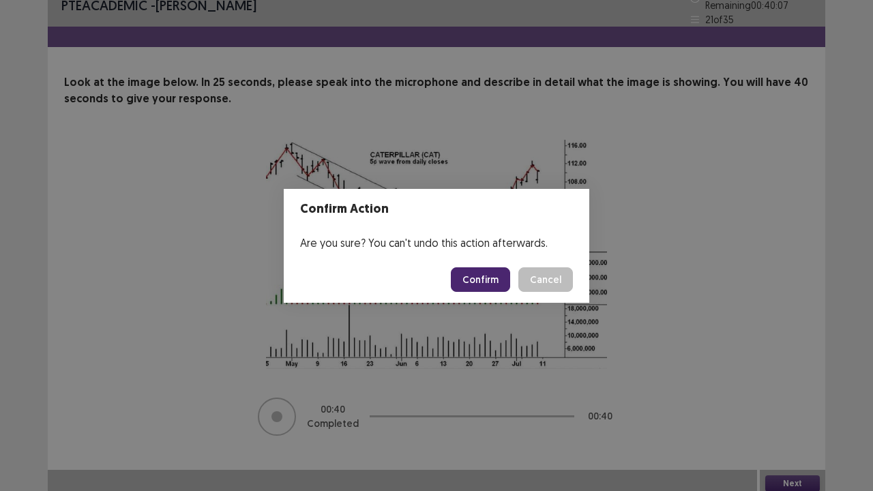
click at [481, 280] on button "Confirm" at bounding box center [480, 279] width 59 height 25
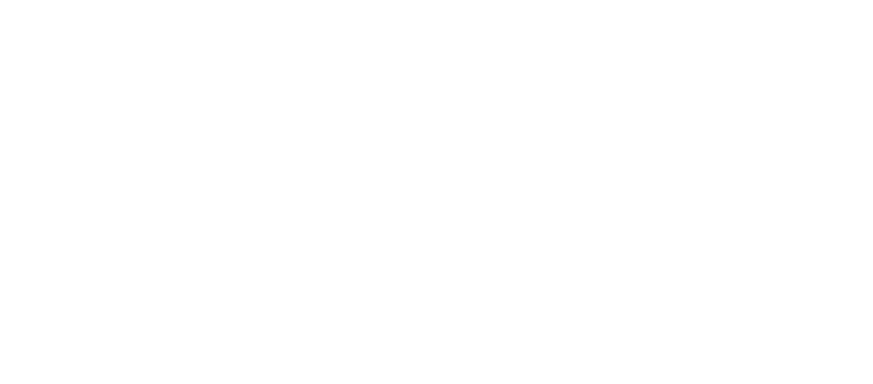
scroll to position [0, 0]
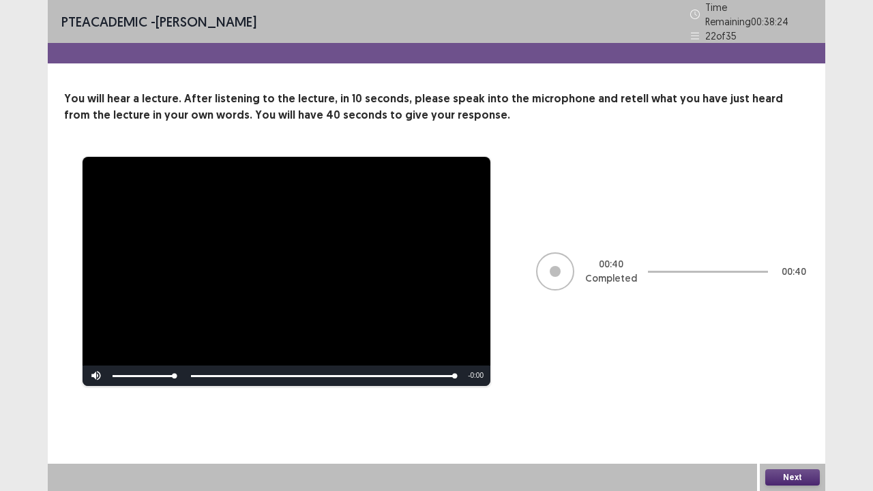
click at [796, 383] on button "Next" at bounding box center [792, 477] width 55 height 16
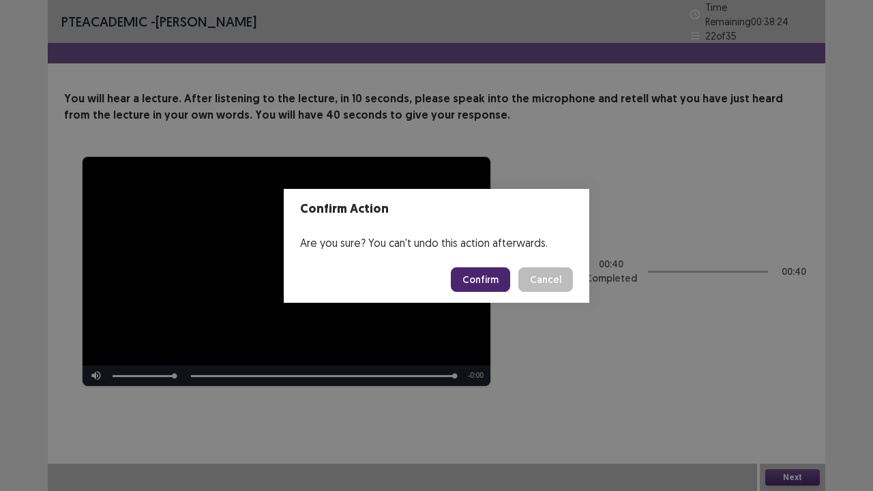
click at [503, 278] on button "Confirm" at bounding box center [480, 279] width 59 height 25
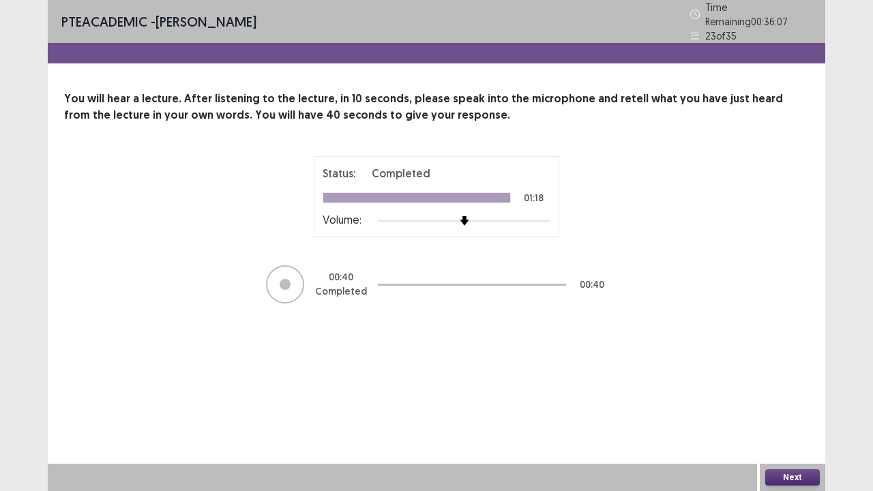
click at [809, 383] on button "Next" at bounding box center [792, 477] width 55 height 16
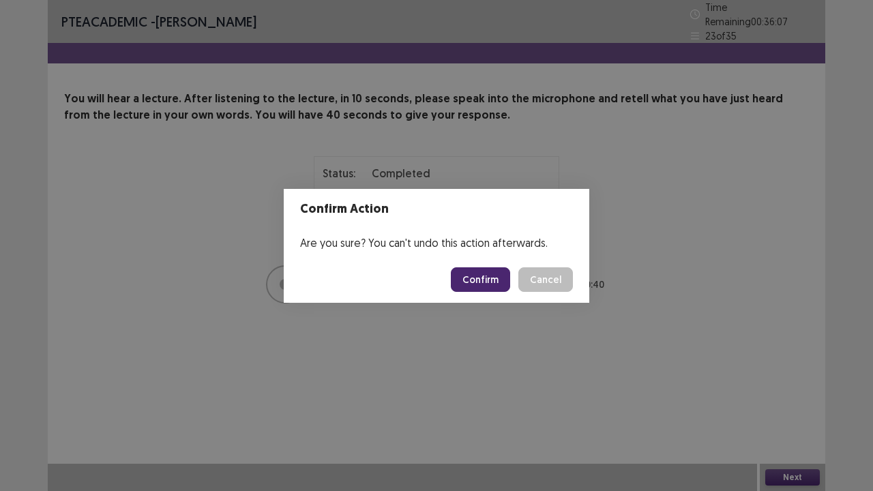
click at [480, 285] on button "Confirm" at bounding box center [480, 279] width 59 height 25
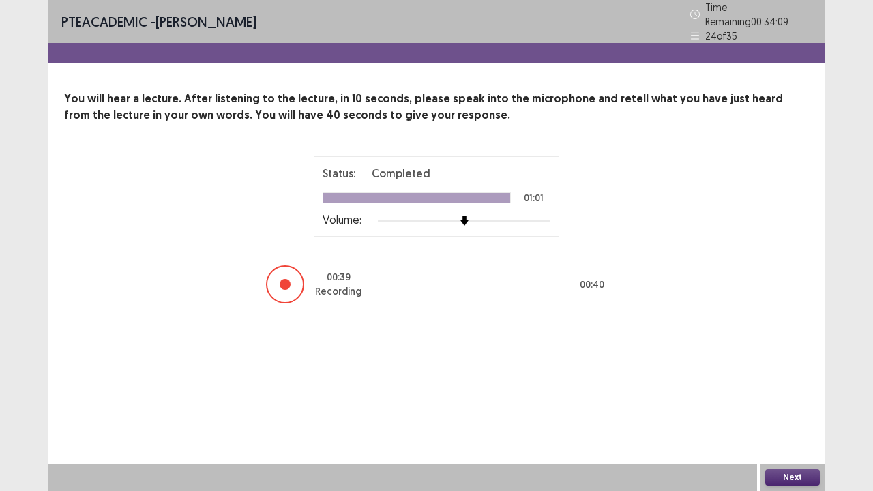
click at [805, 383] on button "Next" at bounding box center [792, 477] width 55 height 16
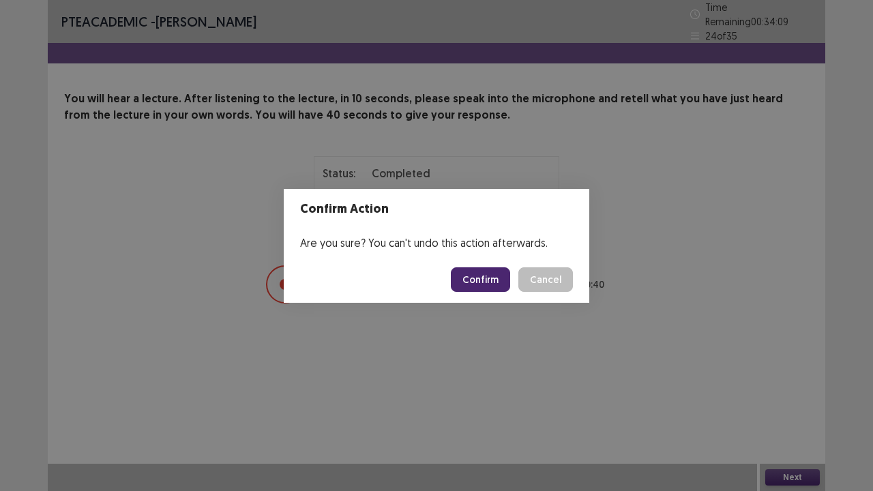
click at [477, 280] on button "Confirm" at bounding box center [480, 279] width 59 height 25
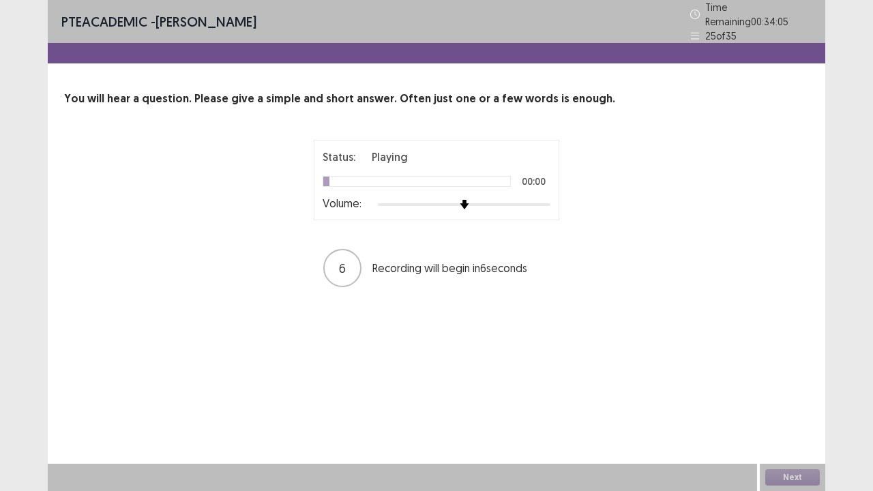
click at [526, 199] on div at bounding box center [464, 204] width 173 height 11
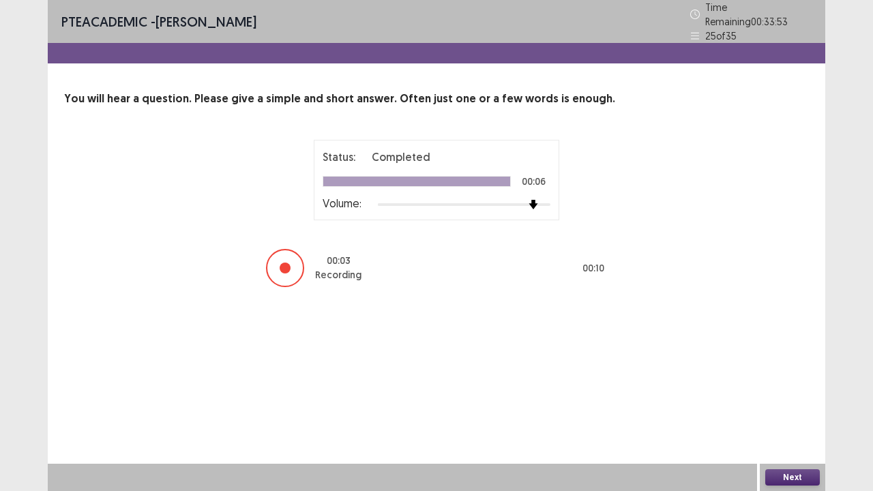
click at [801, 383] on button "Next" at bounding box center [792, 477] width 55 height 16
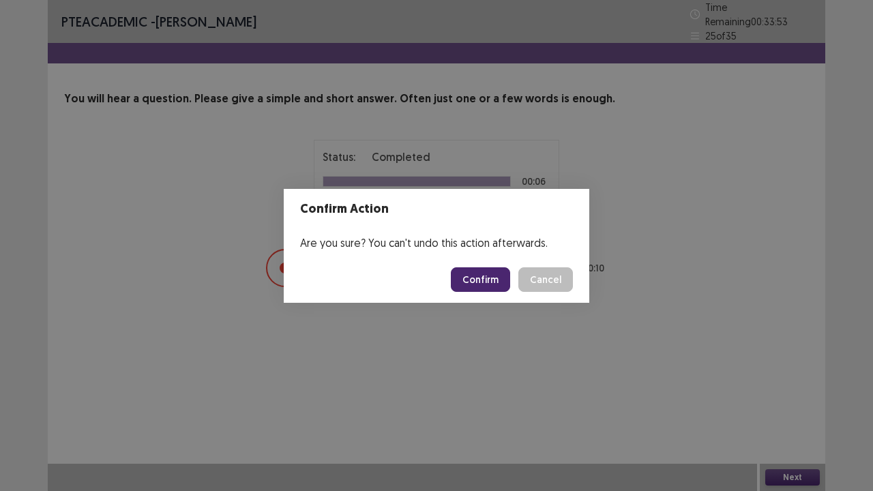
click at [501, 282] on button "Confirm" at bounding box center [480, 279] width 59 height 25
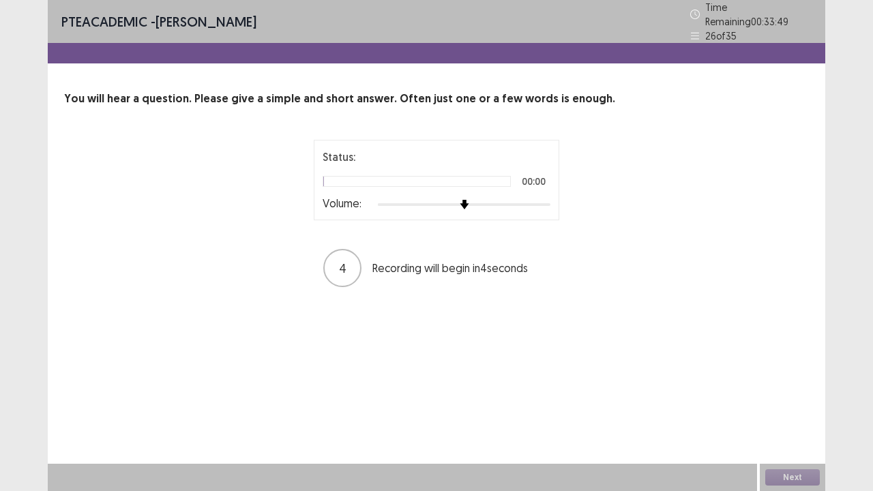
click at [536, 199] on div at bounding box center [464, 204] width 173 height 11
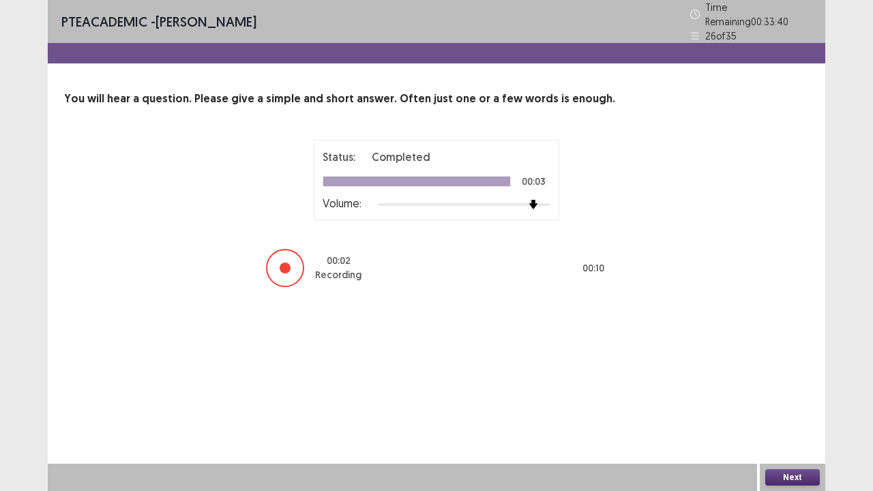
click at [792, 383] on button "Next" at bounding box center [792, 477] width 55 height 16
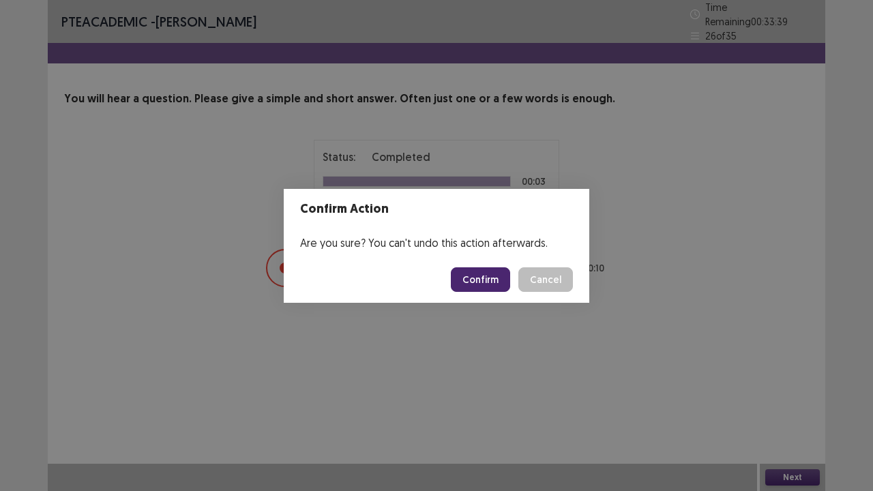
click at [496, 283] on button "Confirm" at bounding box center [480, 279] width 59 height 25
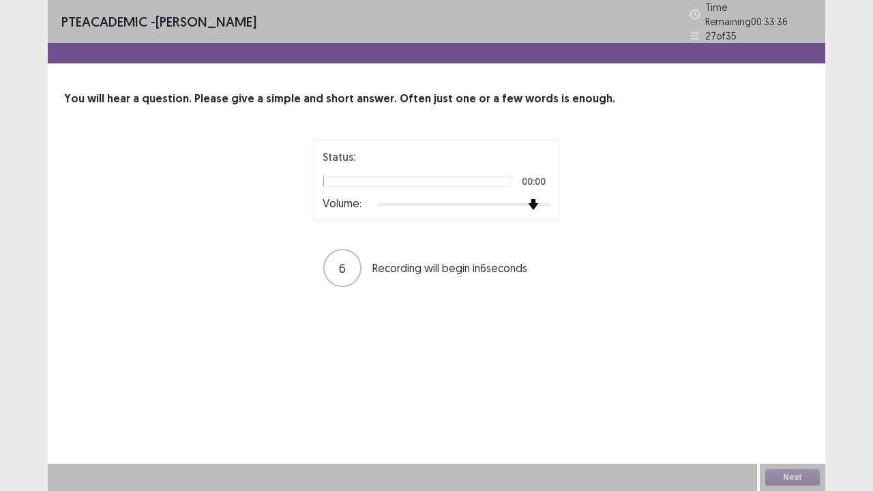
click at [536, 200] on div at bounding box center [464, 204] width 173 height 11
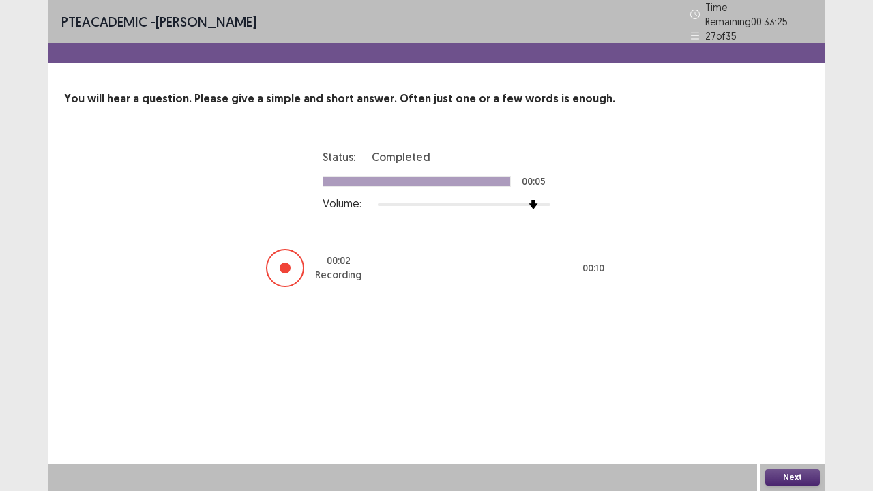
click at [786, 383] on button "Next" at bounding box center [792, 477] width 55 height 16
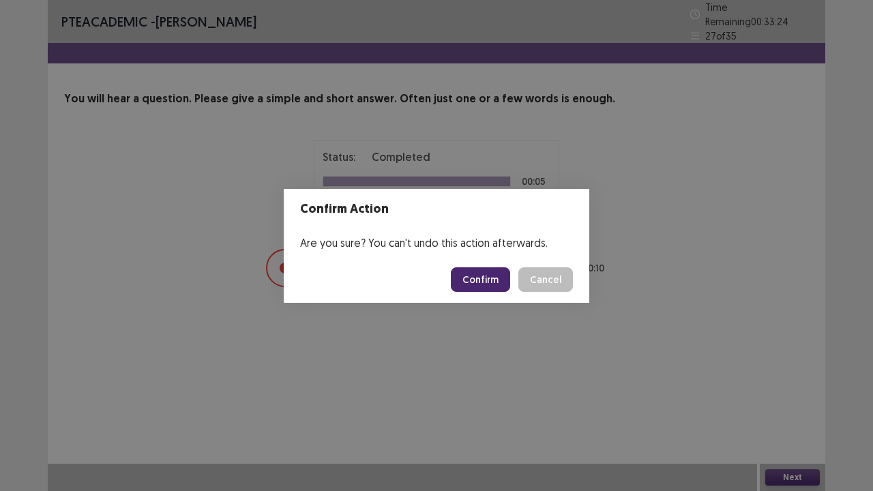
click at [490, 275] on button "Confirm" at bounding box center [480, 279] width 59 height 25
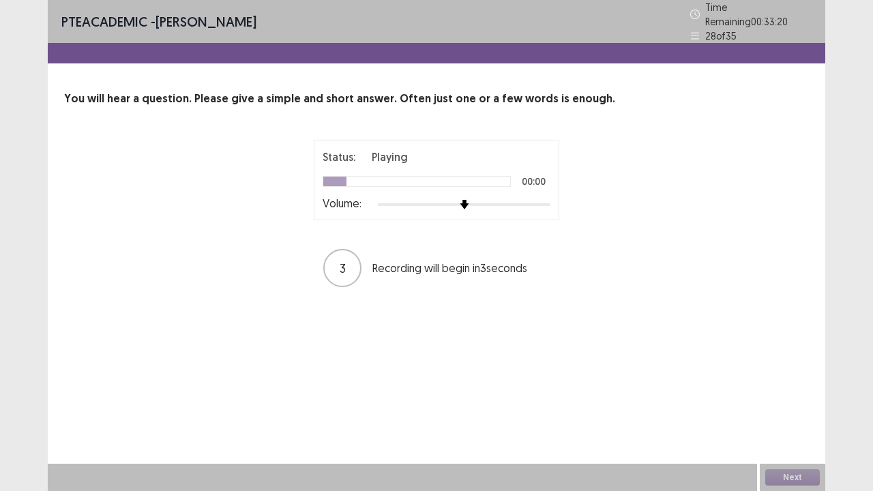
click at [528, 199] on div at bounding box center [464, 204] width 173 height 11
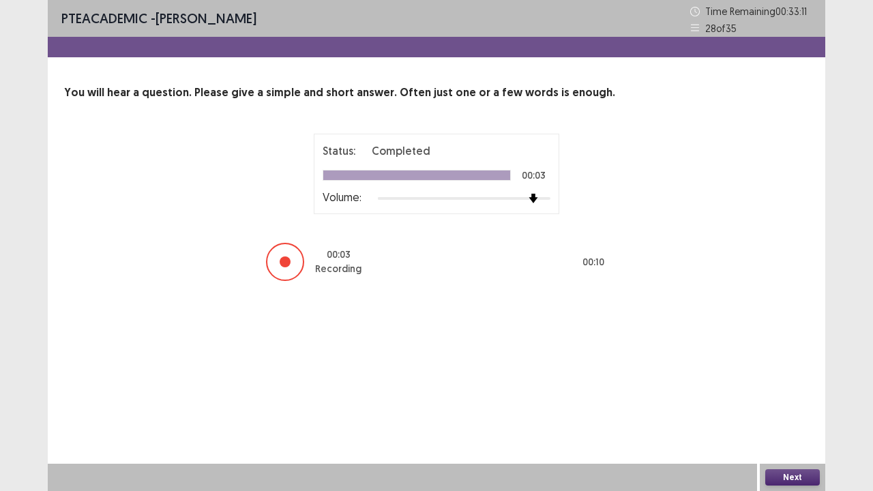
click at [796, 383] on button "Next" at bounding box center [792, 477] width 55 height 16
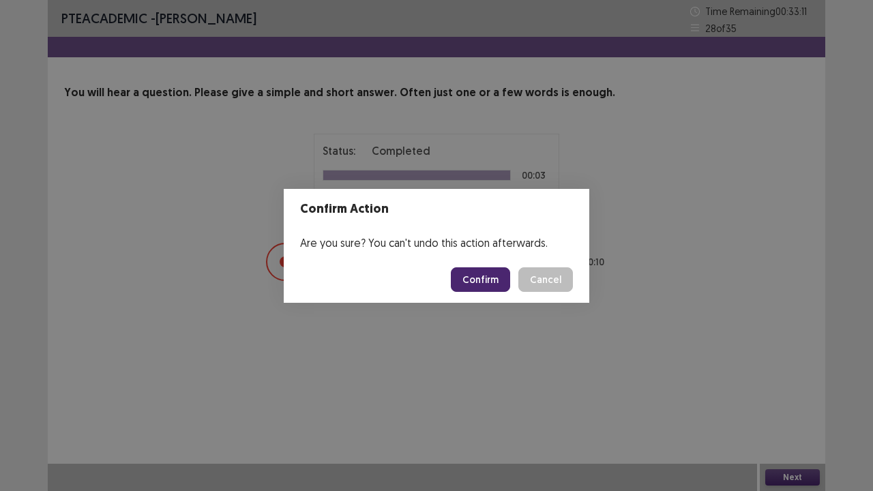
click at [488, 286] on button "Confirm" at bounding box center [480, 279] width 59 height 25
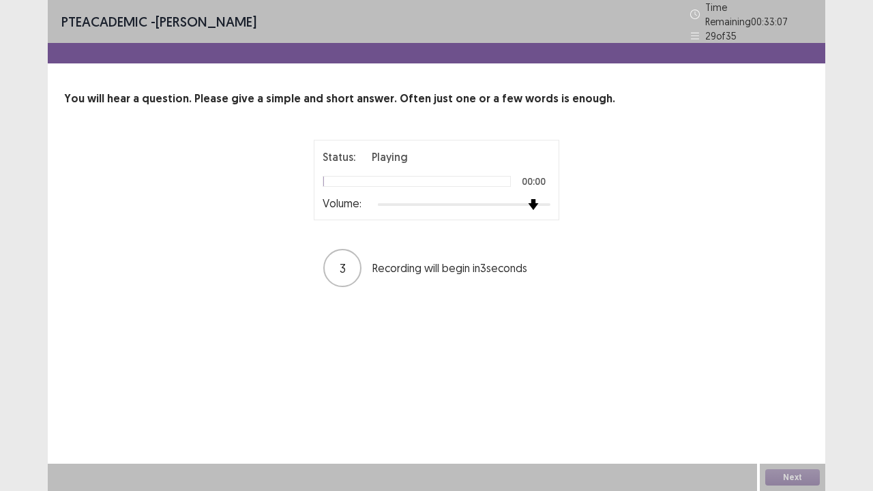
click at [527, 202] on div at bounding box center [464, 204] width 173 height 11
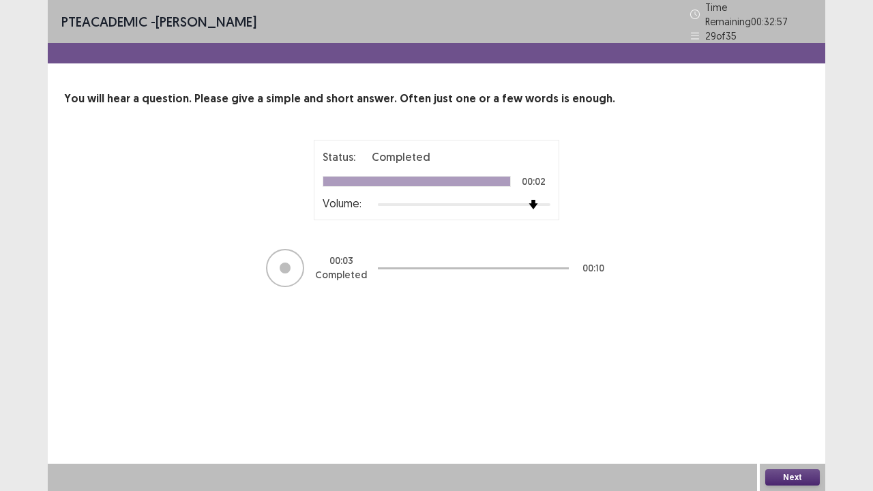
click at [787, 383] on button "Next" at bounding box center [792, 477] width 55 height 16
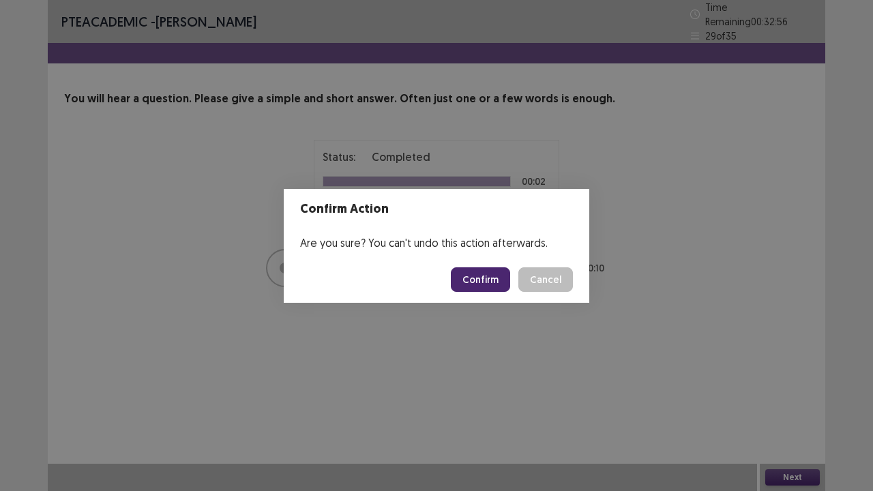
click at [471, 281] on button "Confirm" at bounding box center [480, 279] width 59 height 25
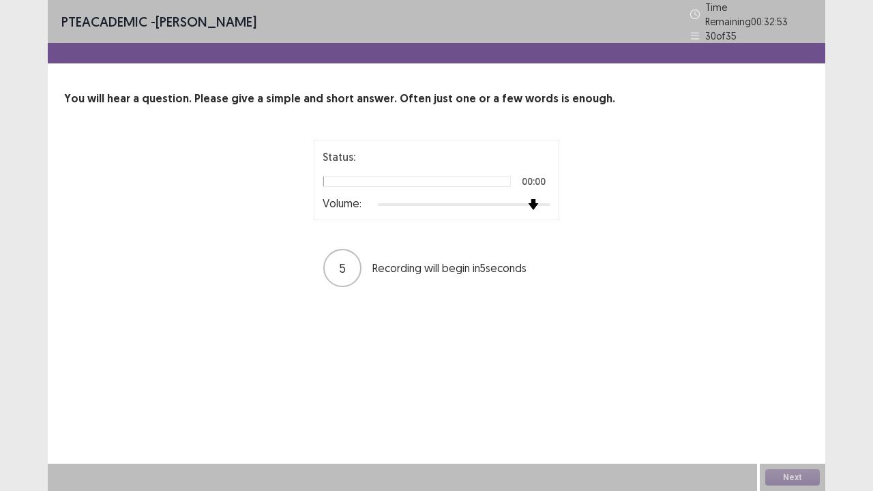
click at [531, 199] on div at bounding box center [464, 204] width 173 height 11
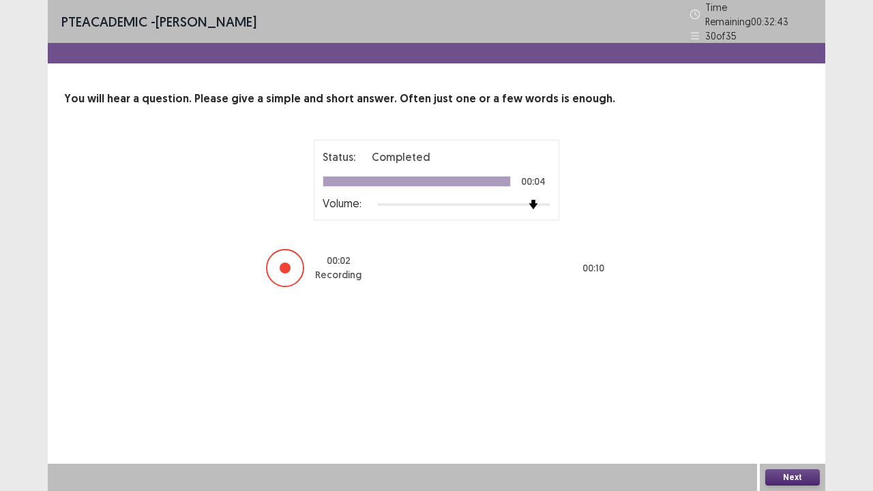
click at [773, 383] on button "Next" at bounding box center [792, 477] width 55 height 16
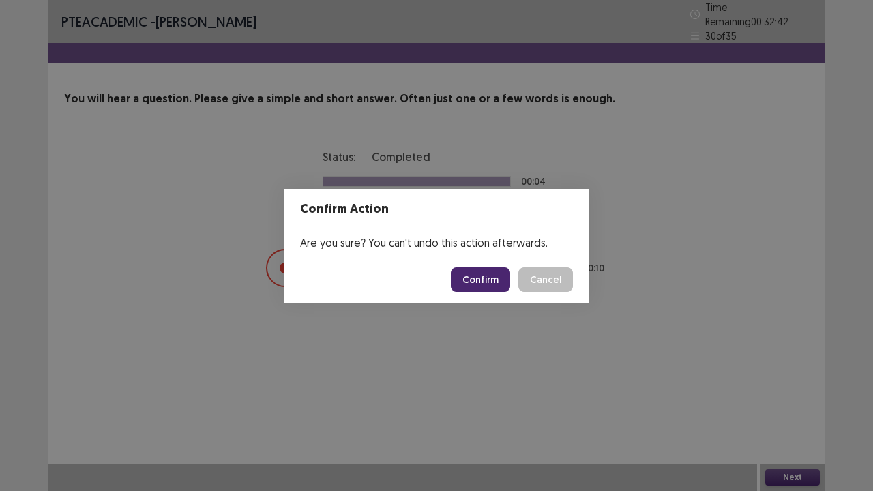
click at [490, 273] on button "Confirm" at bounding box center [480, 279] width 59 height 25
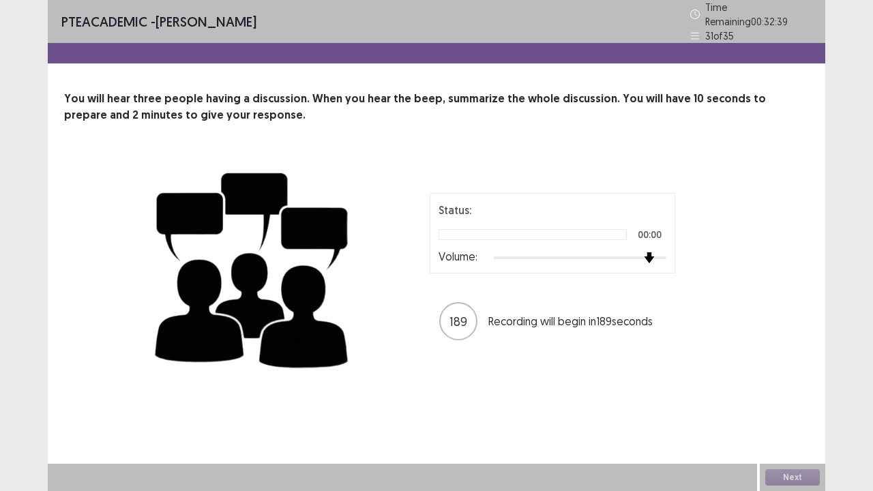
click at [649, 252] on div at bounding box center [580, 257] width 173 height 11
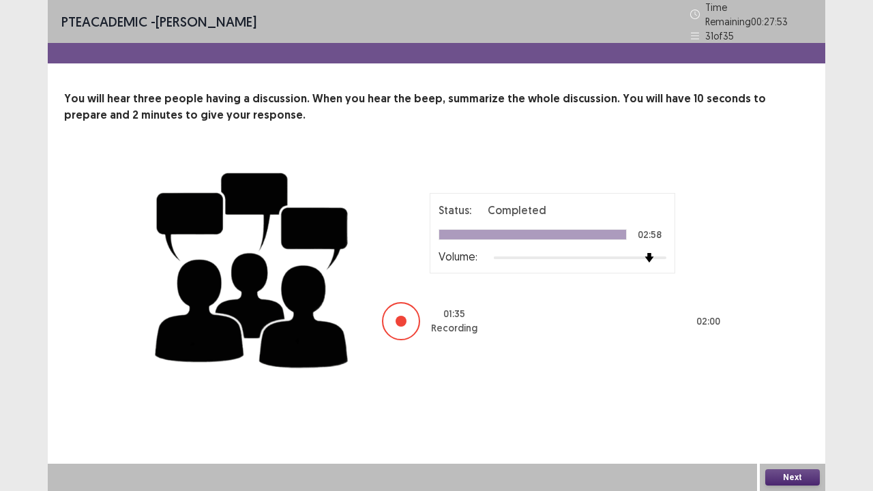
click at [801, 383] on button "Next" at bounding box center [792, 477] width 55 height 16
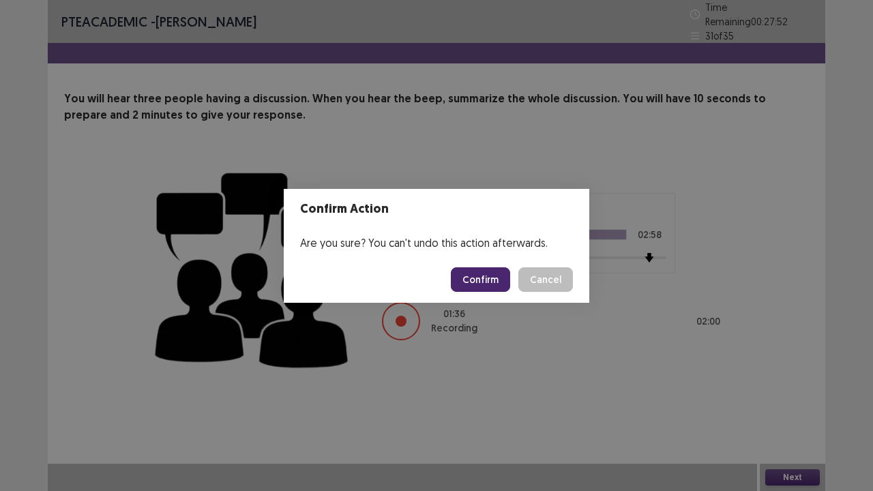
click at [485, 282] on button "Confirm" at bounding box center [480, 279] width 59 height 25
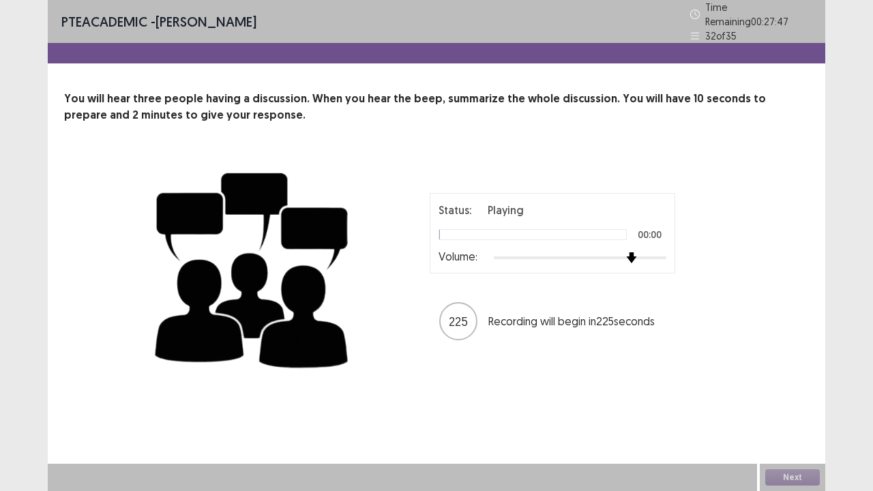
click at [638, 255] on div at bounding box center [580, 257] width 173 height 11
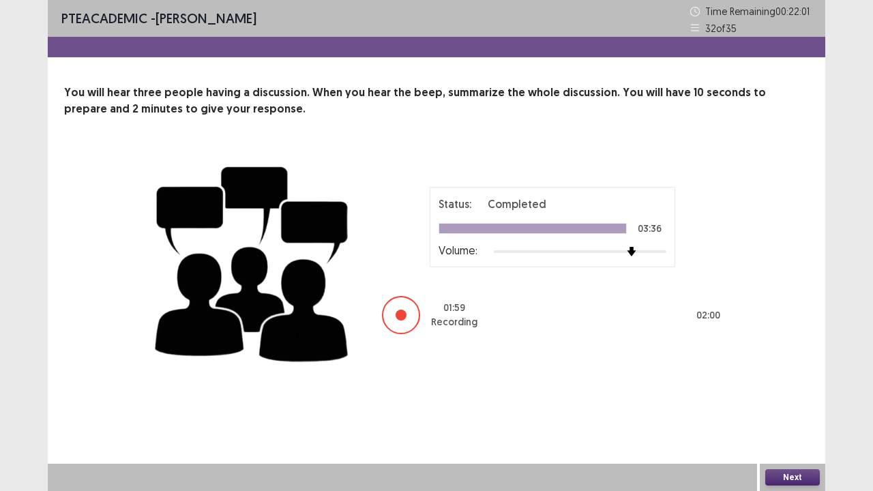
click at [787, 383] on button "Next" at bounding box center [792, 477] width 55 height 16
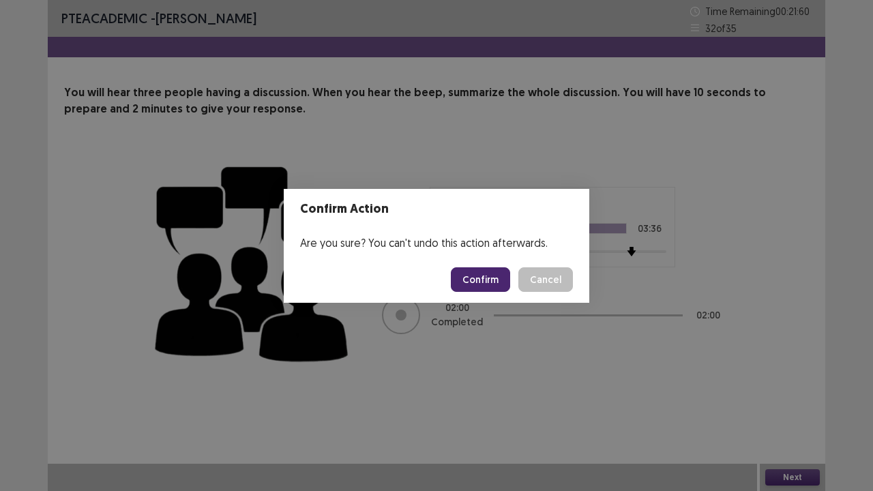
click at [495, 273] on button "Confirm" at bounding box center [480, 279] width 59 height 25
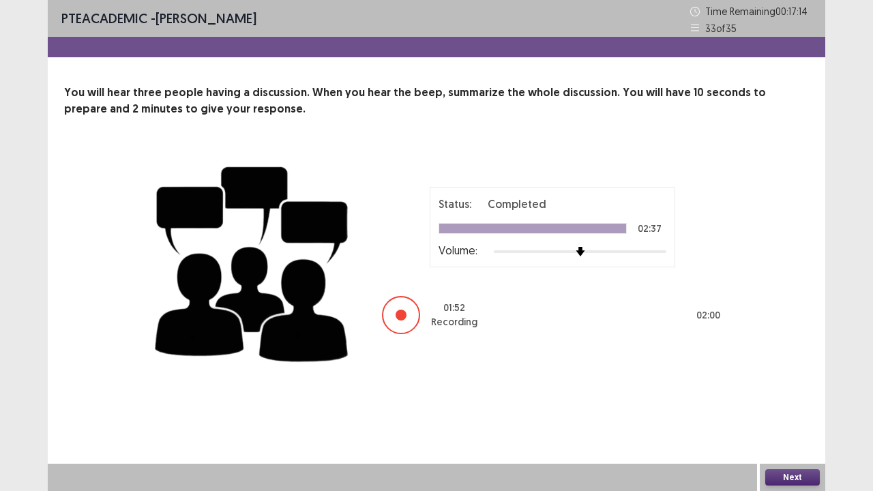
click at [787, 383] on button "Next" at bounding box center [792, 477] width 55 height 16
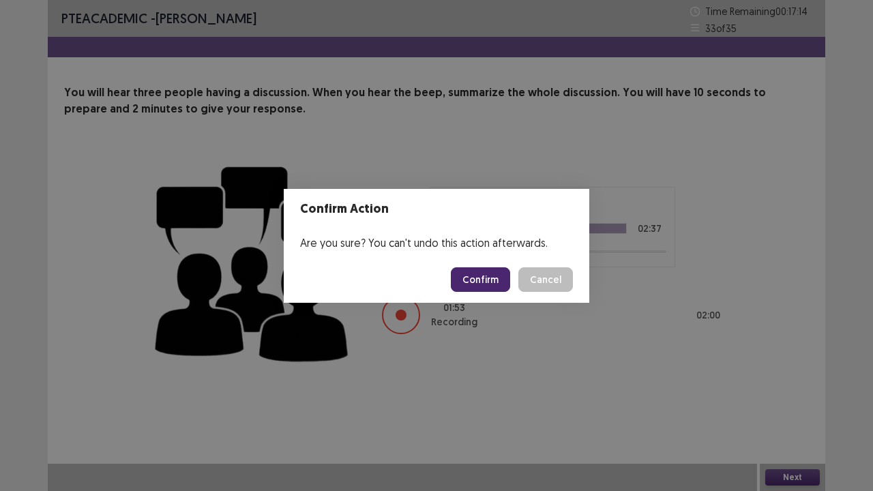
click at [485, 278] on button "Confirm" at bounding box center [480, 279] width 59 height 25
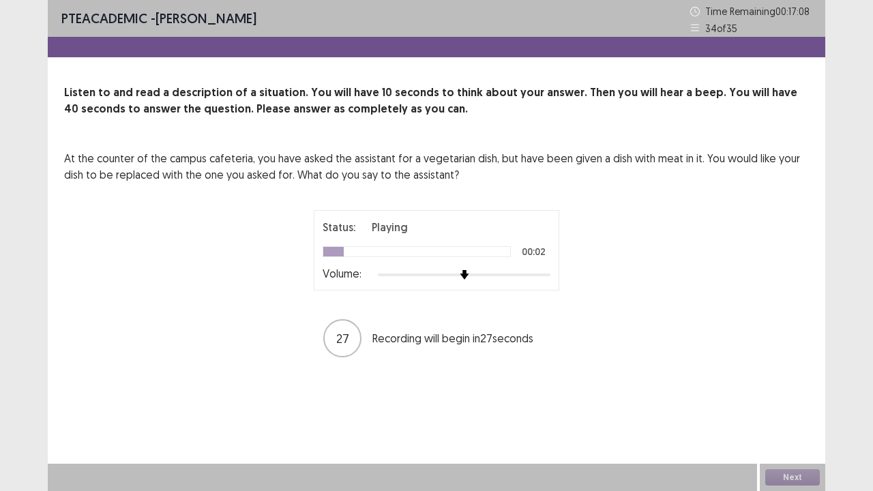
click at [526, 272] on div at bounding box center [464, 274] width 173 height 11
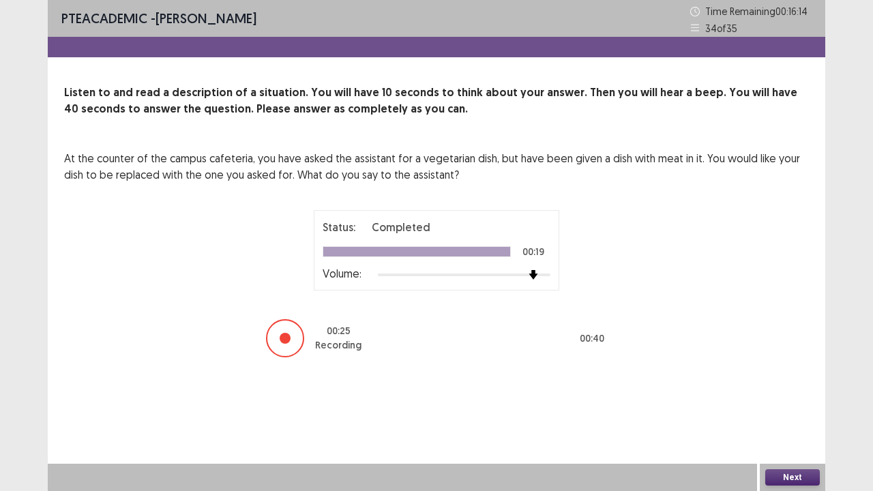
click at [791, 383] on button "Next" at bounding box center [792, 477] width 55 height 16
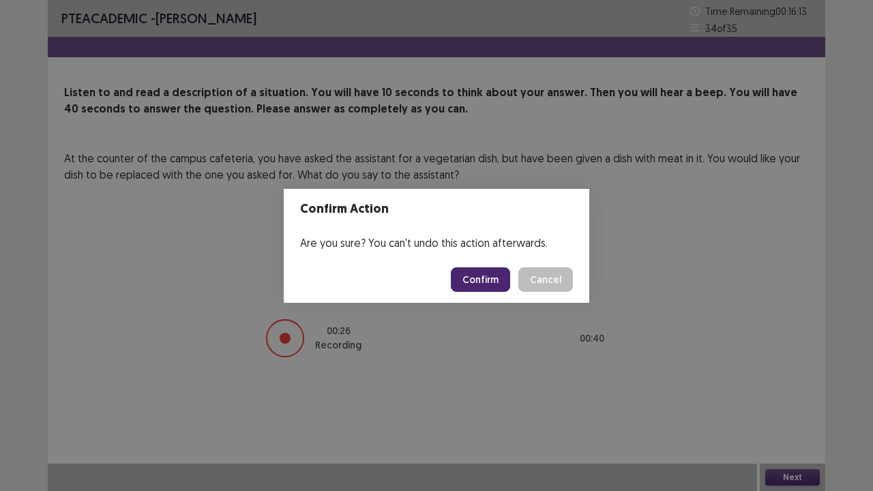
click at [500, 280] on button "Confirm" at bounding box center [480, 279] width 59 height 25
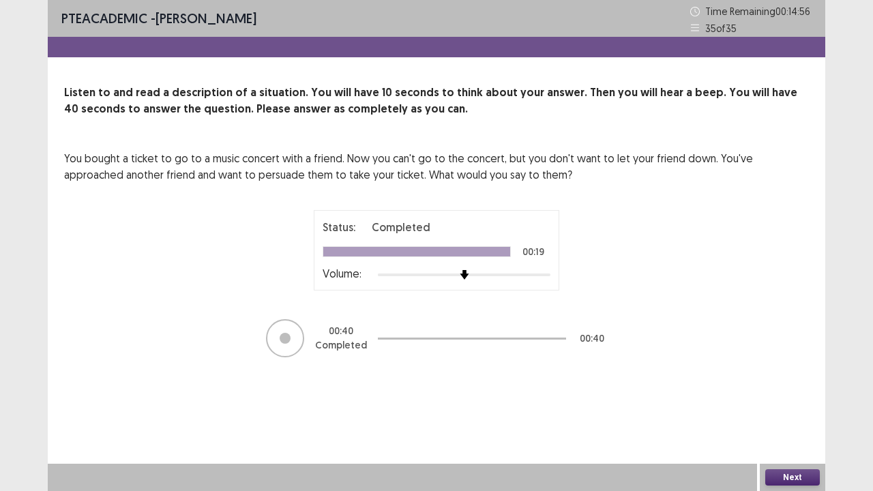
click at [796, 383] on button "Next" at bounding box center [792, 477] width 55 height 16
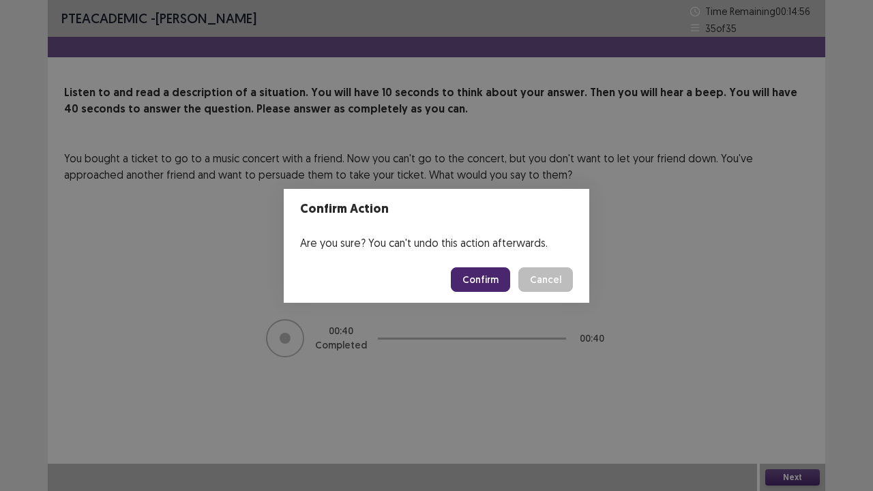
click at [504, 278] on button "Confirm" at bounding box center [480, 279] width 59 height 25
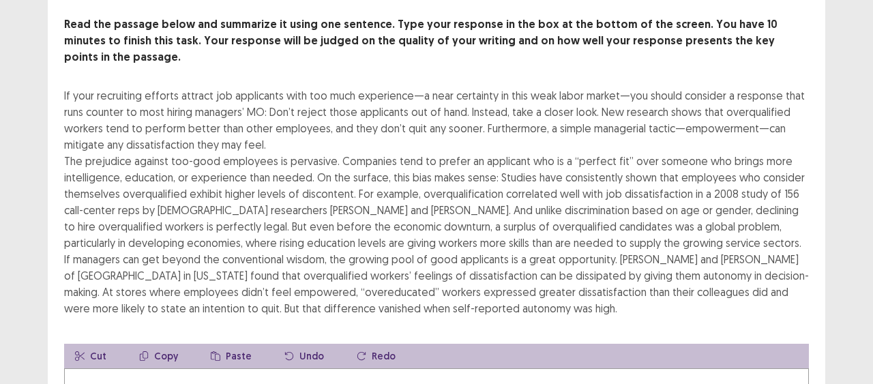
scroll to position [65, 0]
